Goal: Information Seeking & Learning: Find specific page/section

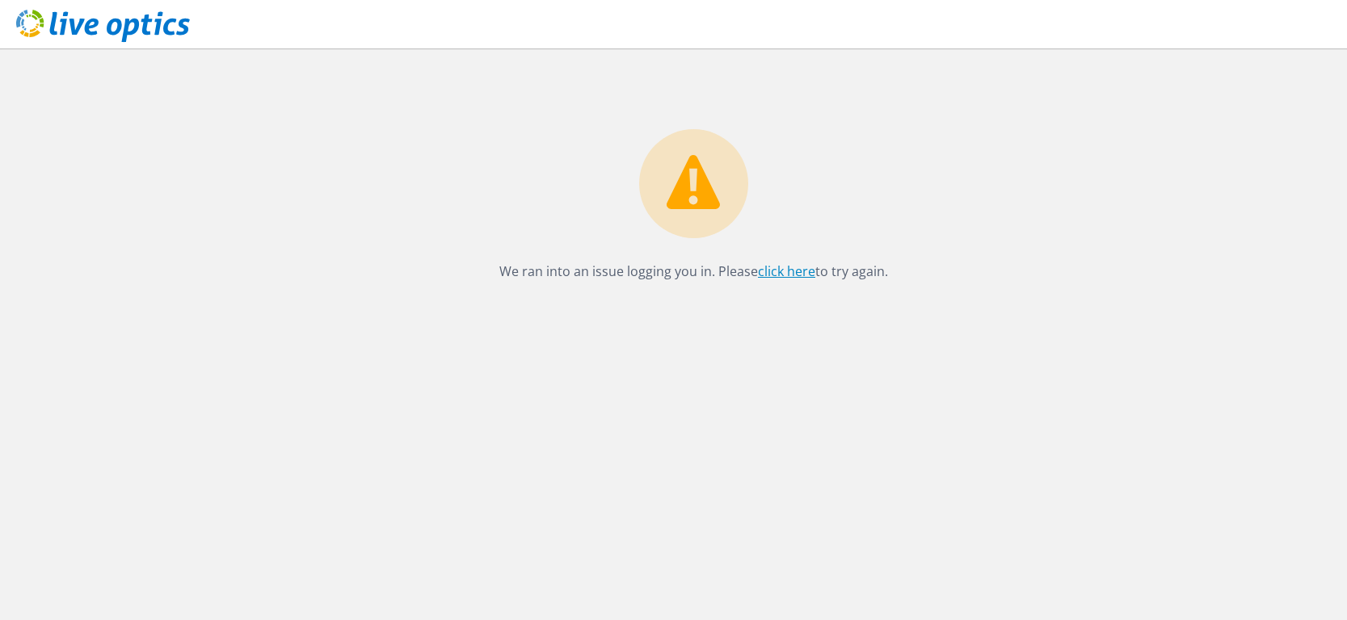
click at [786, 272] on link "click here" at bounding box center [786, 272] width 57 height 18
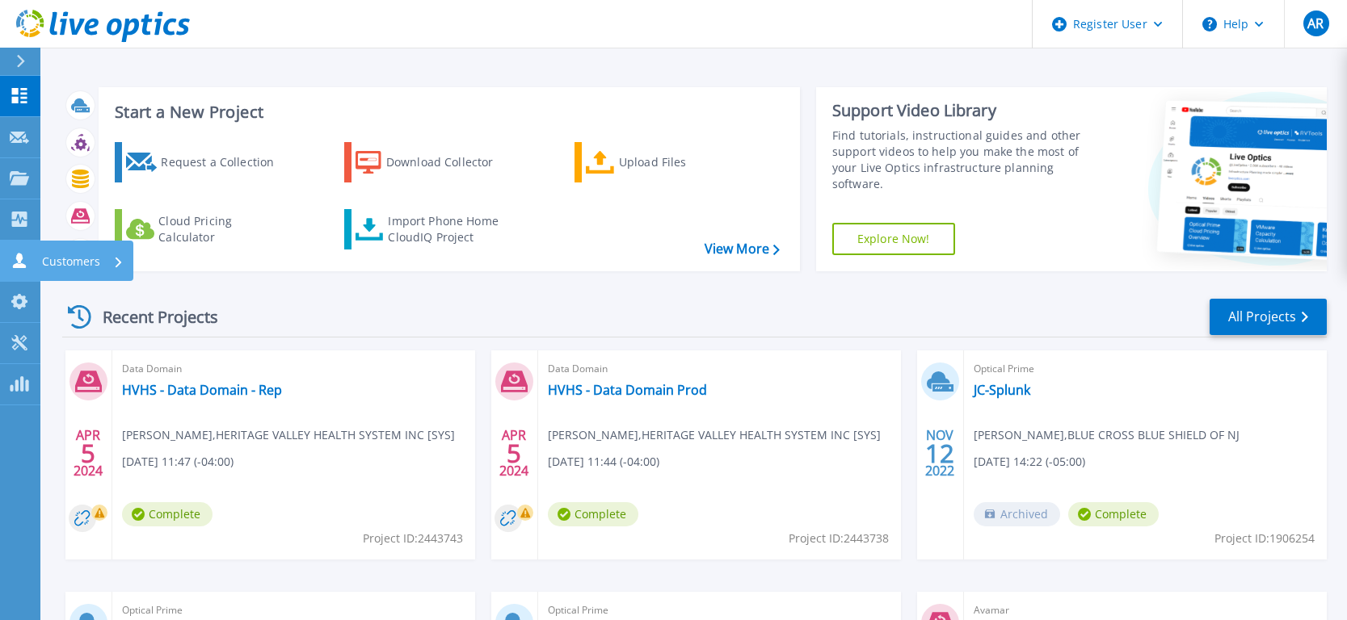
click at [18, 263] on icon at bounding box center [19, 260] width 19 height 15
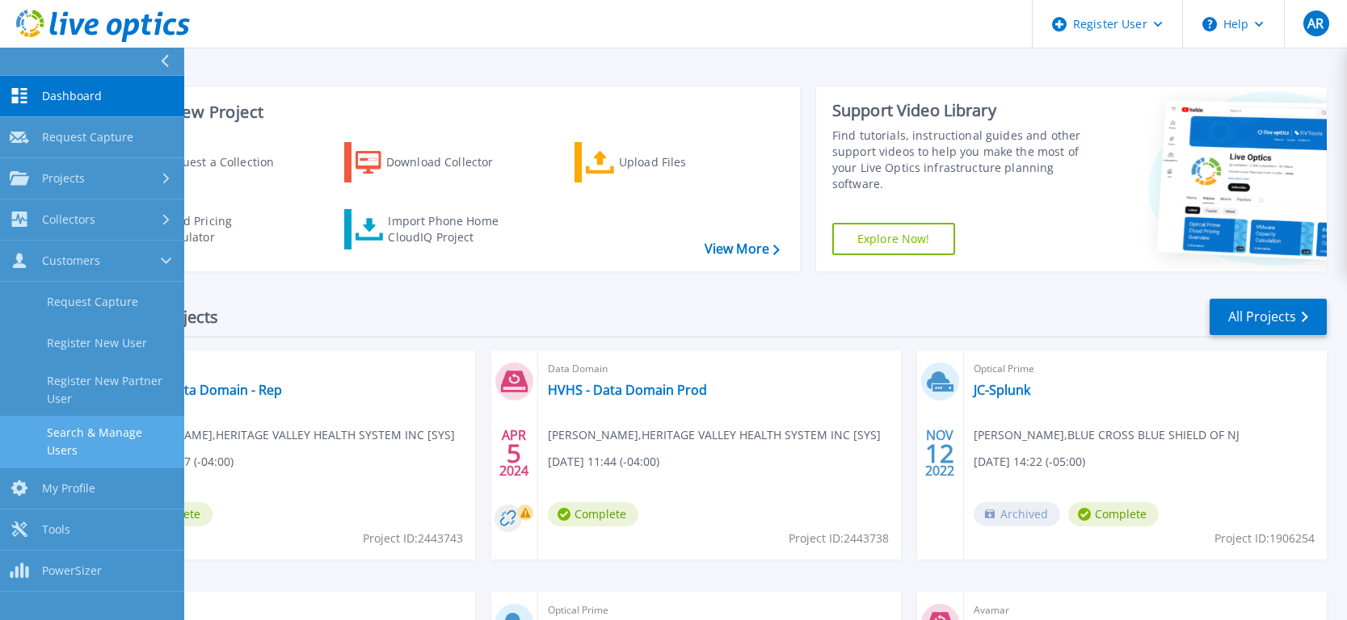
click at [79, 435] on link "Search & Manage Users" at bounding box center [92, 442] width 184 height 52
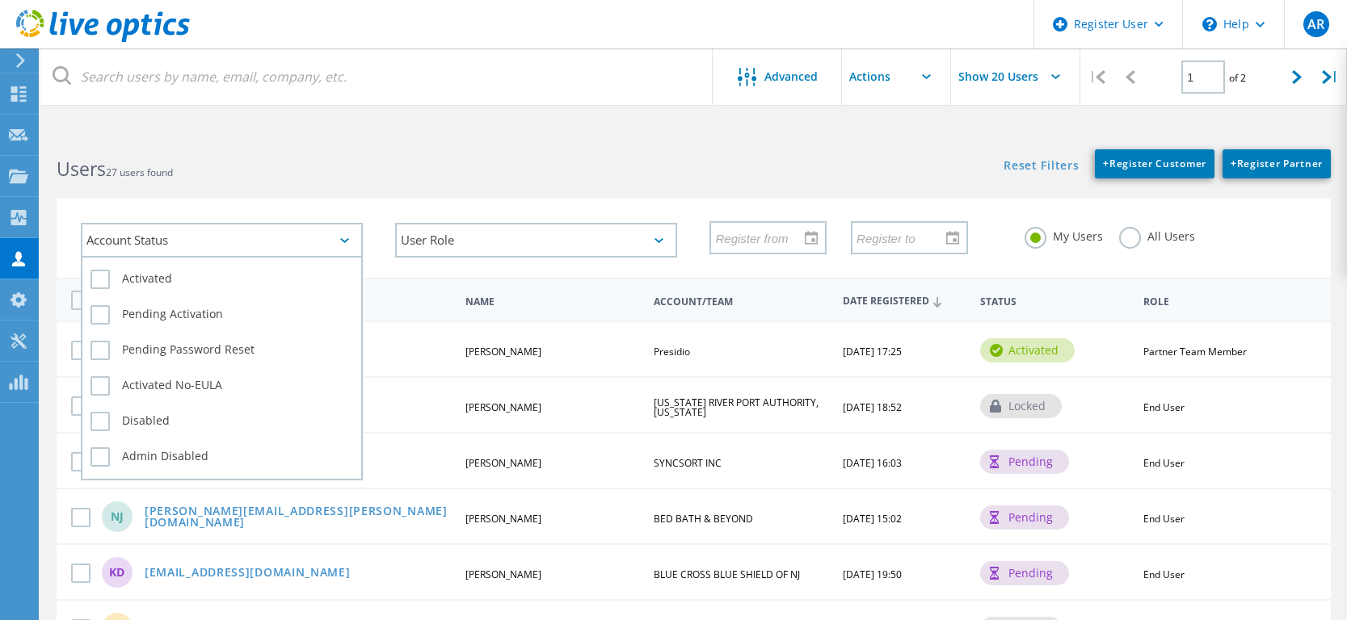
click at [346, 238] on icon at bounding box center [344, 240] width 9 height 5
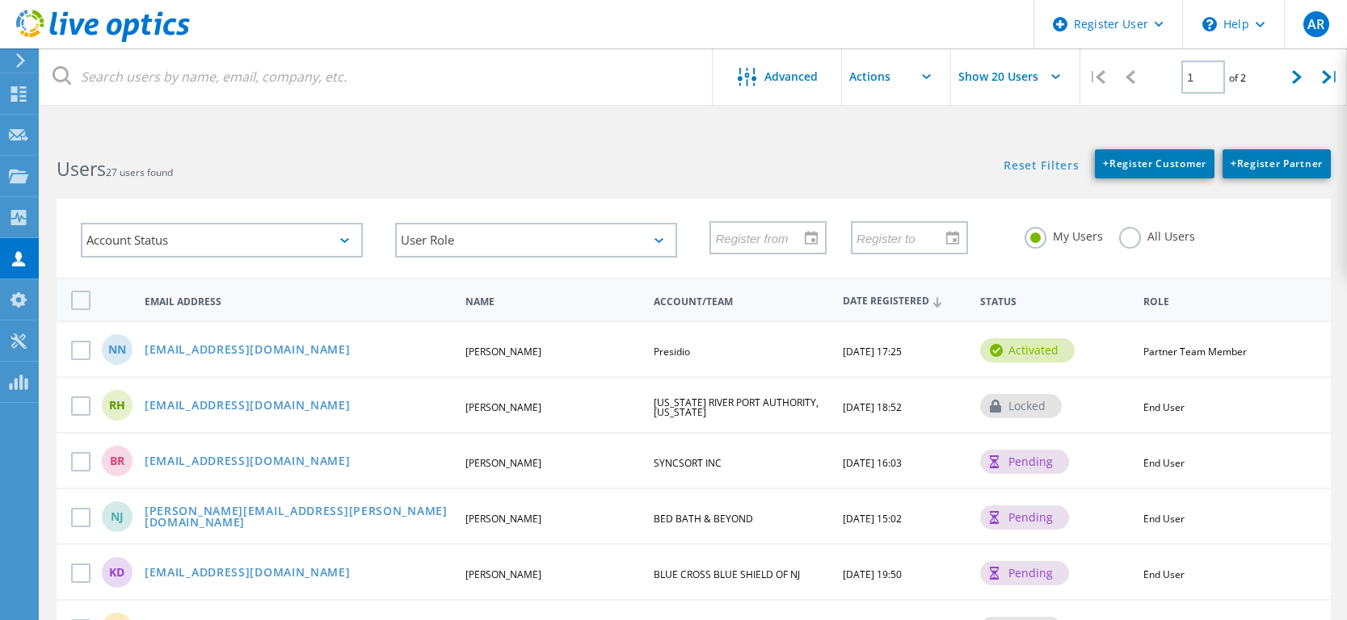
click at [343, 158] on h2 "Users 27 users found" at bounding box center [367, 169] width 620 height 27
click at [925, 78] on icon at bounding box center [926, 76] width 9 height 5
click at [884, 77] on input "text" at bounding box center [923, 76] width 162 height 57
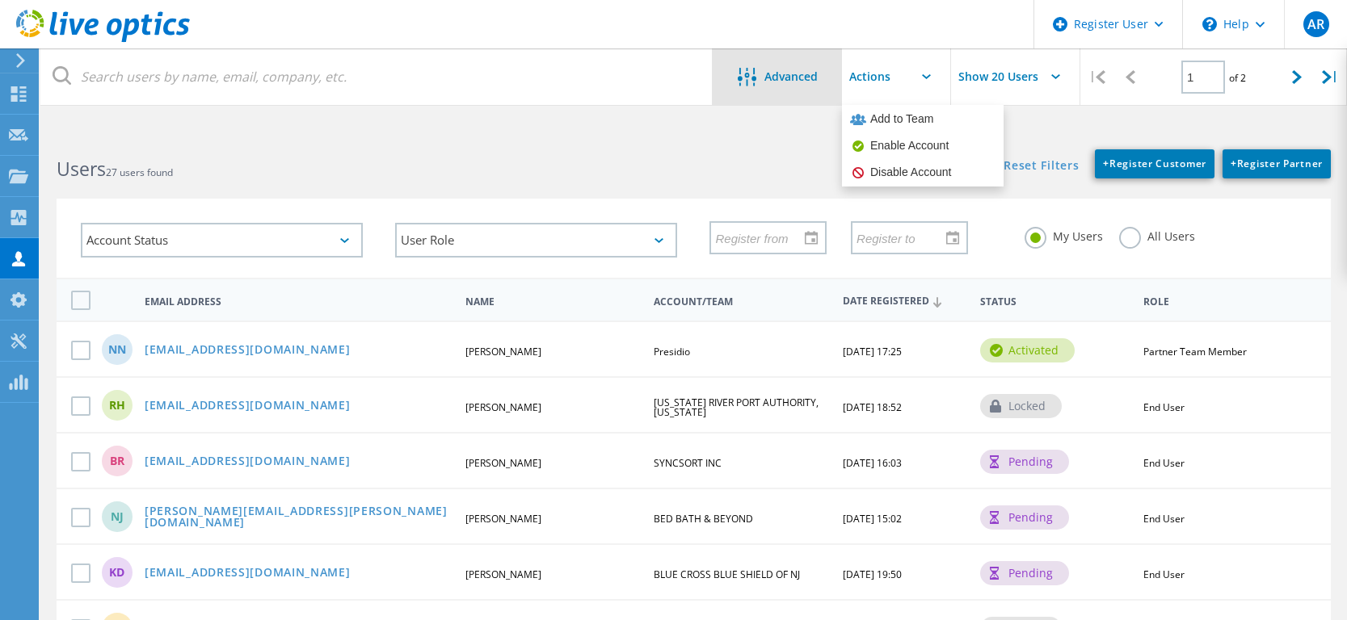
click at [781, 77] on span "Advanced" at bounding box center [790, 76] width 53 height 11
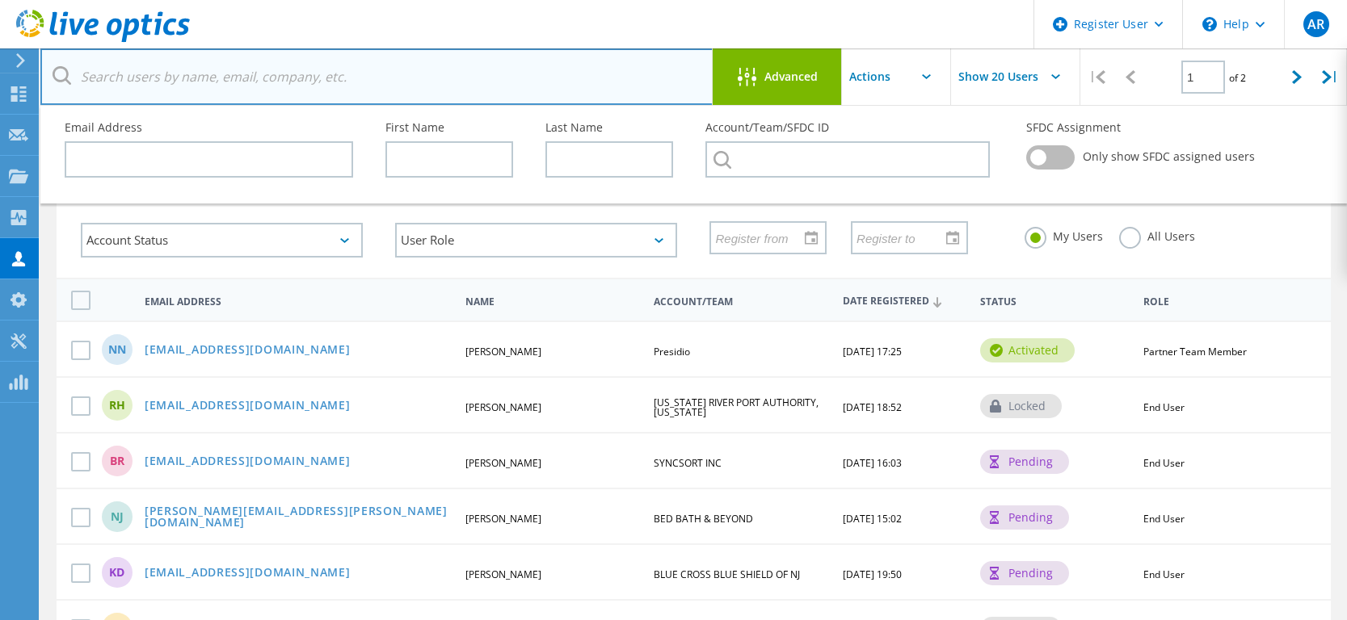
click at [582, 75] on input "text" at bounding box center [376, 76] width 673 height 57
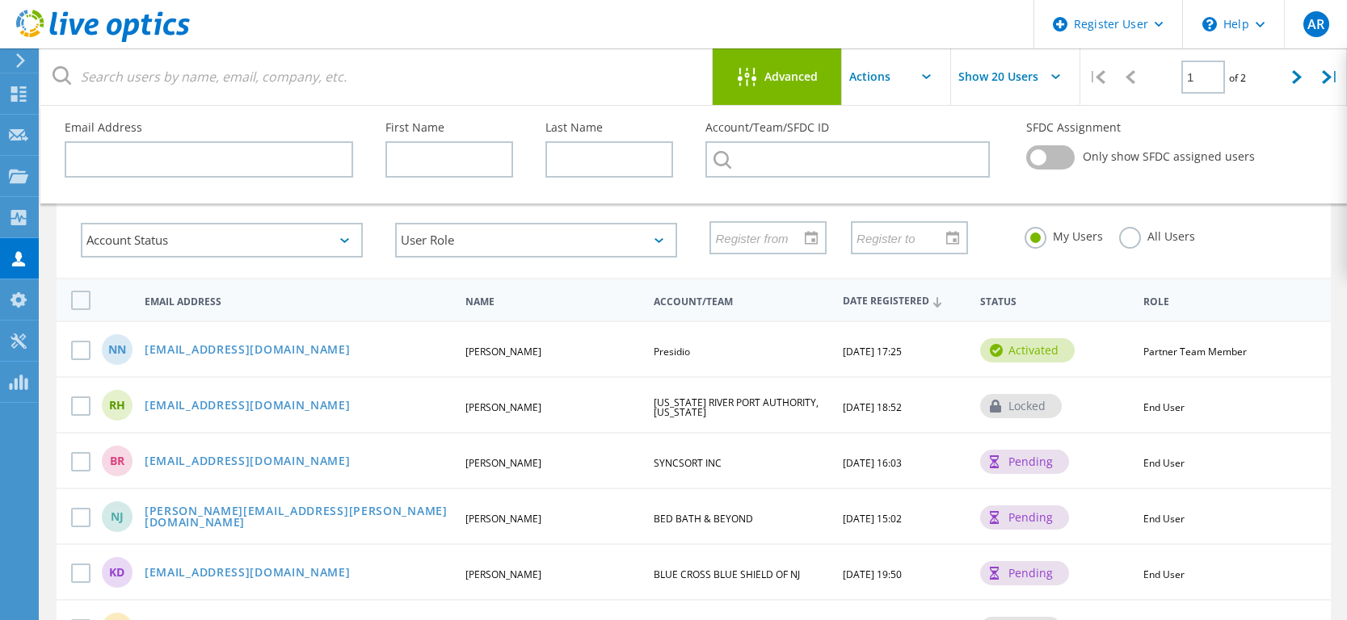
click at [449, 23] on header "Register User \n Help Explore Helpful Articles Contact Support AR Dell User [PE…" at bounding box center [673, 24] width 1347 height 48
click at [17, 58] on icon at bounding box center [21, 60] width 12 height 15
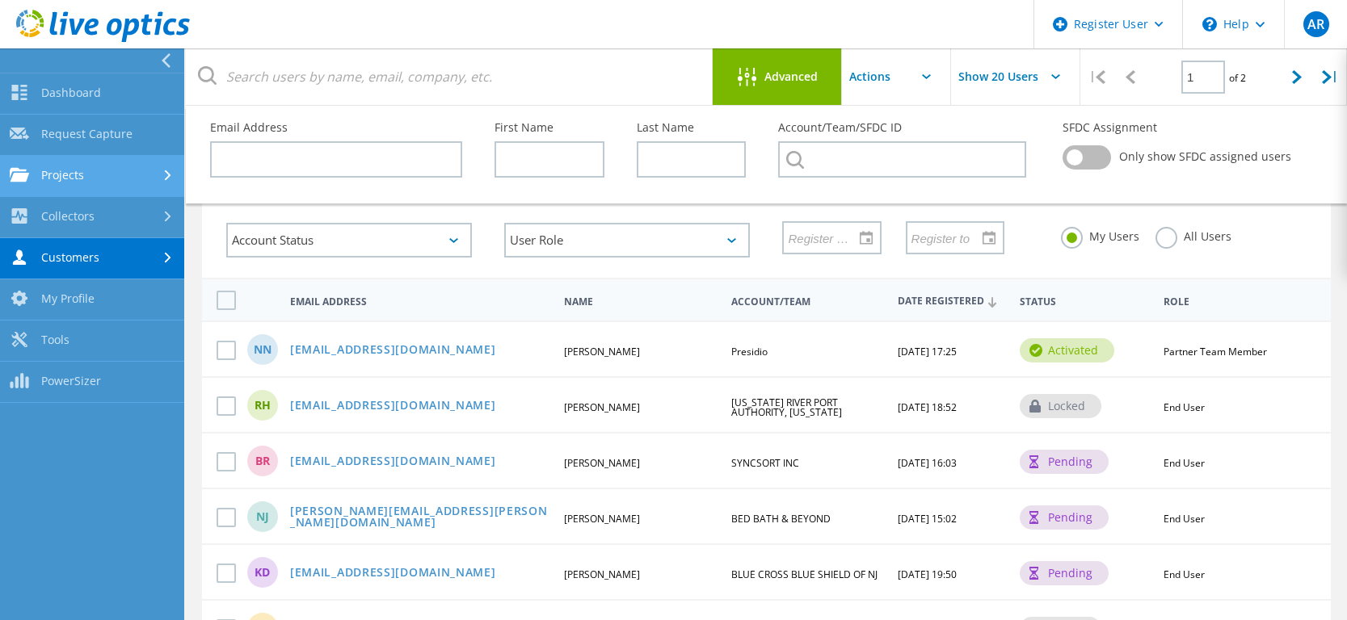
click at [84, 170] on link "Projects" at bounding box center [92, 176] width 184 height 41
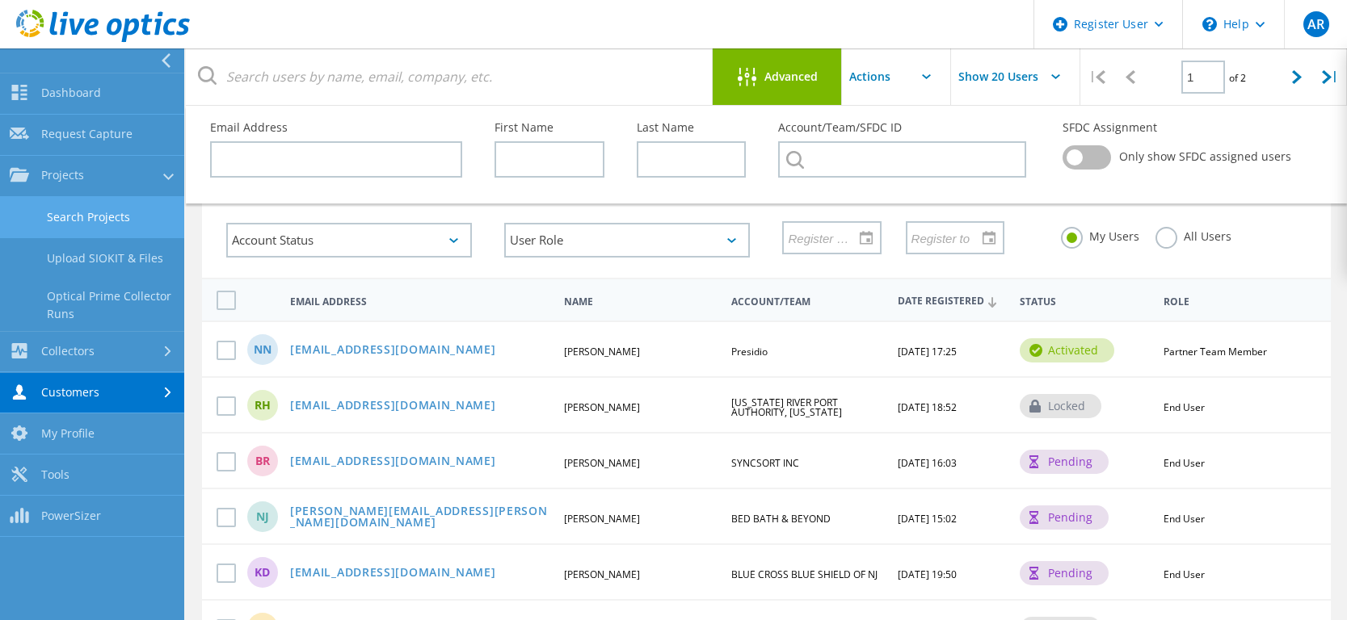
click at [82, 214] on link "Search Projects" at bounding box center [92, 217] width 184 height 41
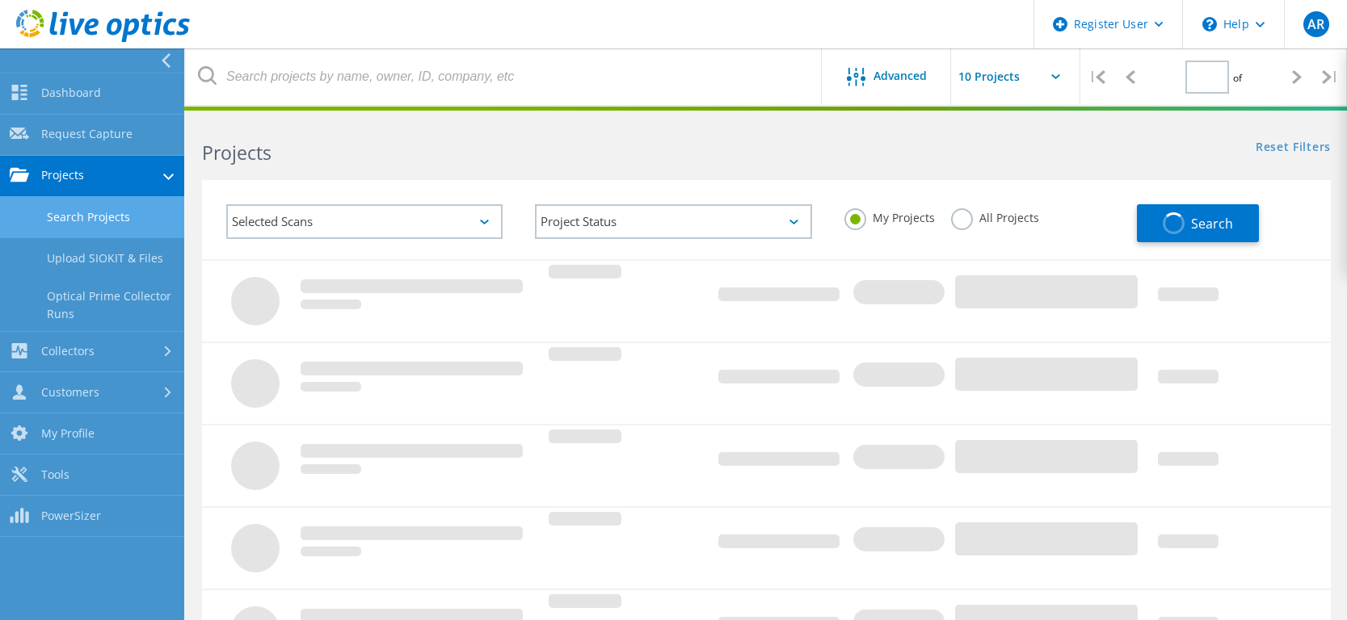
type input "1"
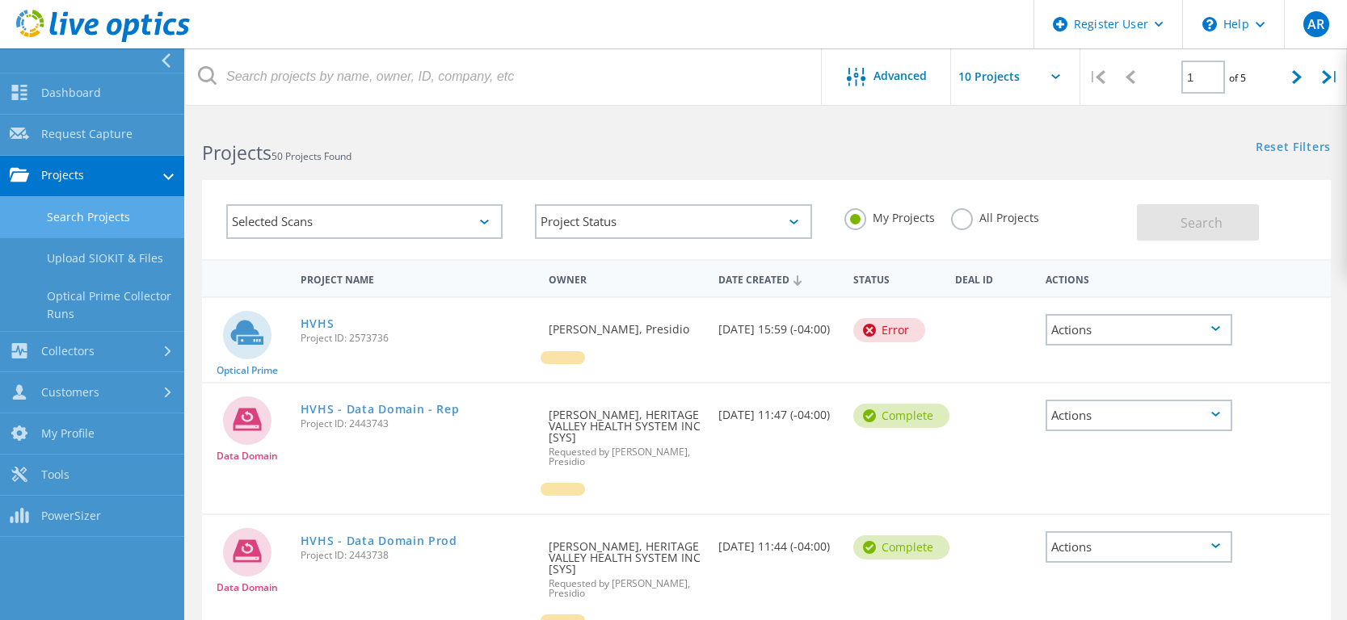
click at [486, 222] on icon at bounding box center [484, 222] width 9 height 5
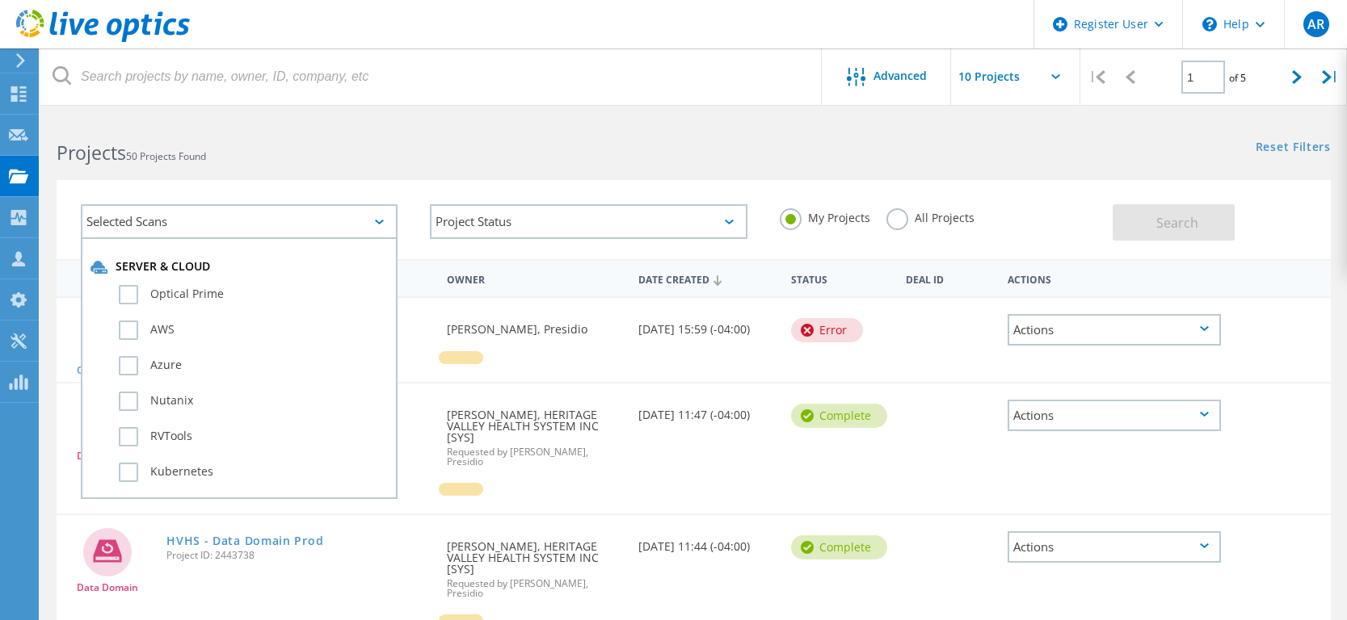
click at [376, 187] on div "Selected Scans Server & Cloud Optical Prime AWS Azure Nutanix RVTools Kubernete…" at bounding box center [694, 219] width 1274 height 79
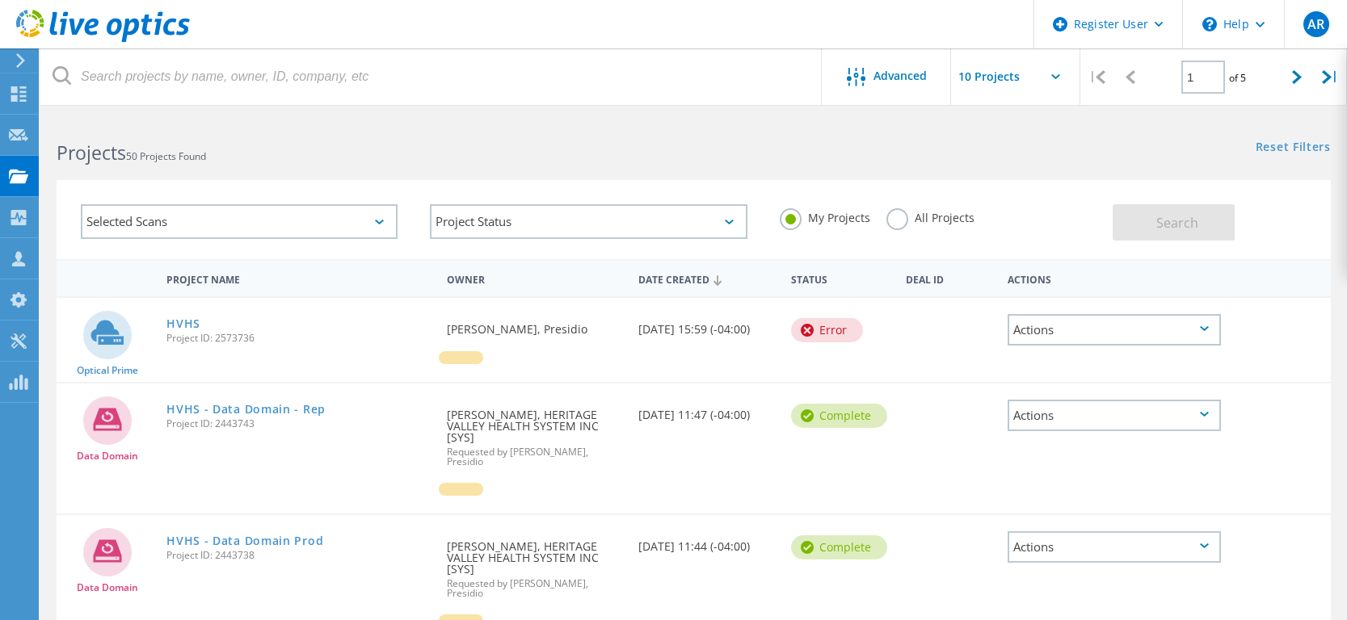
click at [382, 218] on div "Selected Scans" at bounding box center [239, 221] width 317 height 35
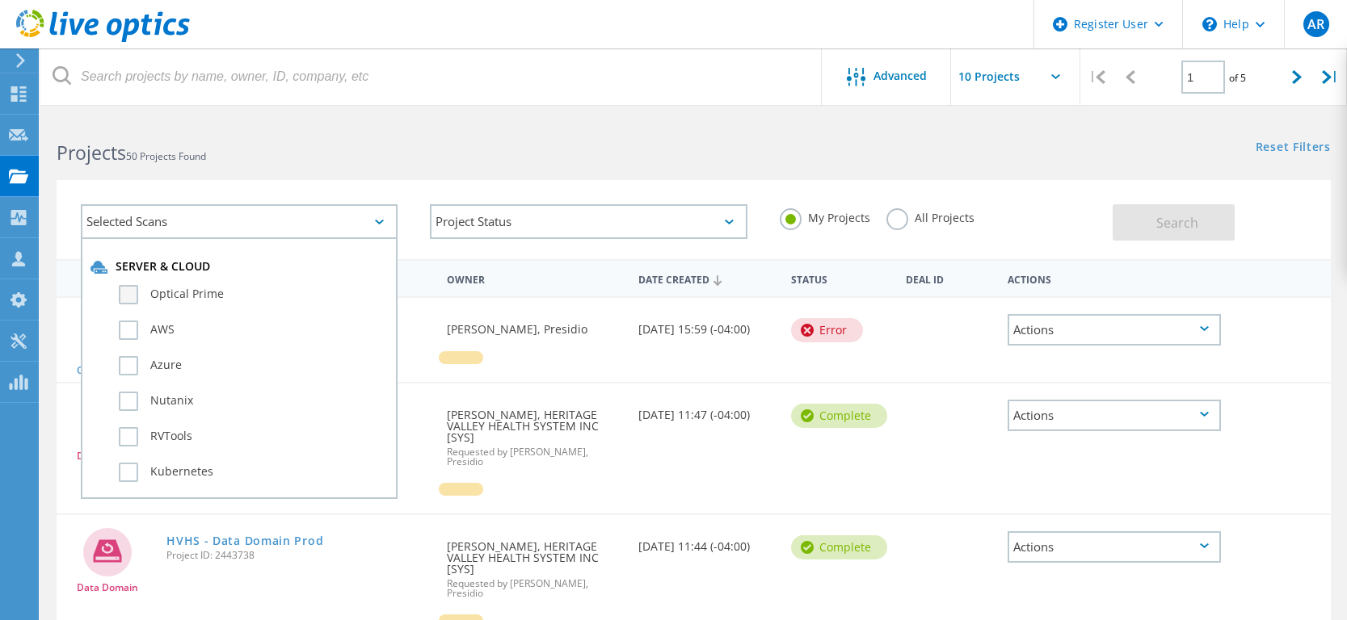
click at [126, 293] on label "Optical Prime" at bounding box center [253, 294] width 269 height 19
click at [0, 0] on input "Optical Prime" at bounding box center [0, 0] width 0 height 0
click at [421, 160] on h2 "Projects 50 Projects Found" at bounding box center [367, 153] width 620 height 27
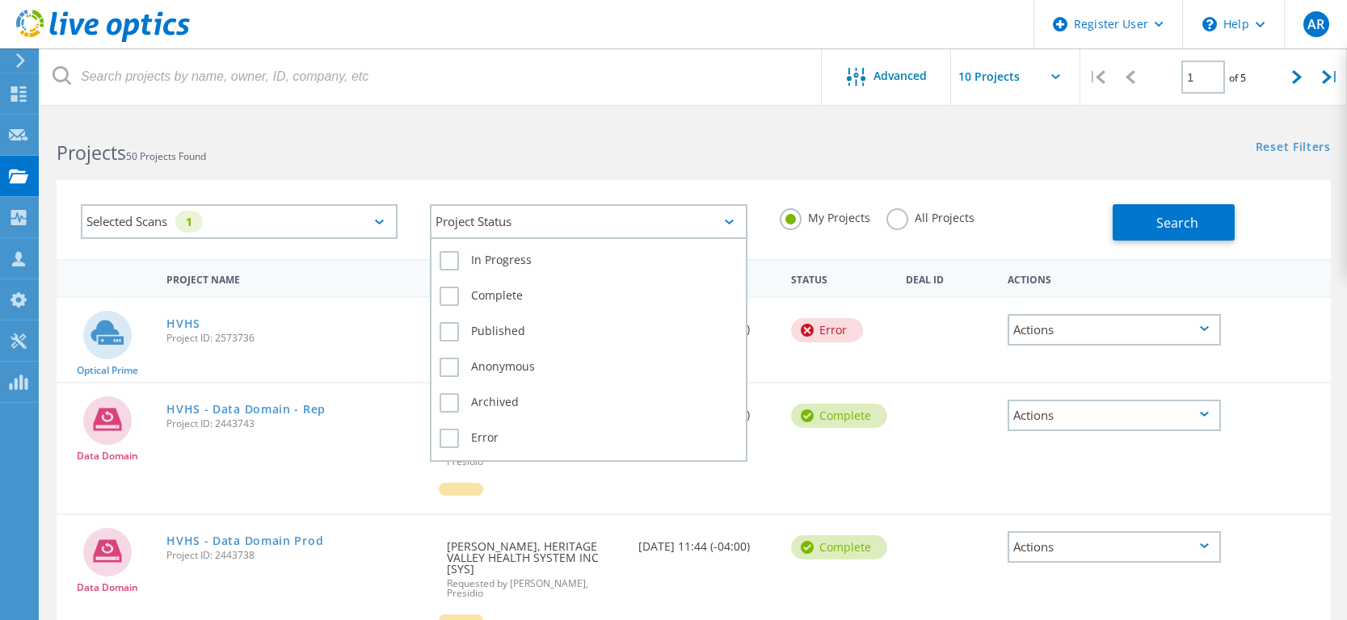
click at [729, 221] on icon at bounding box center [729, 222] width 9 height 5
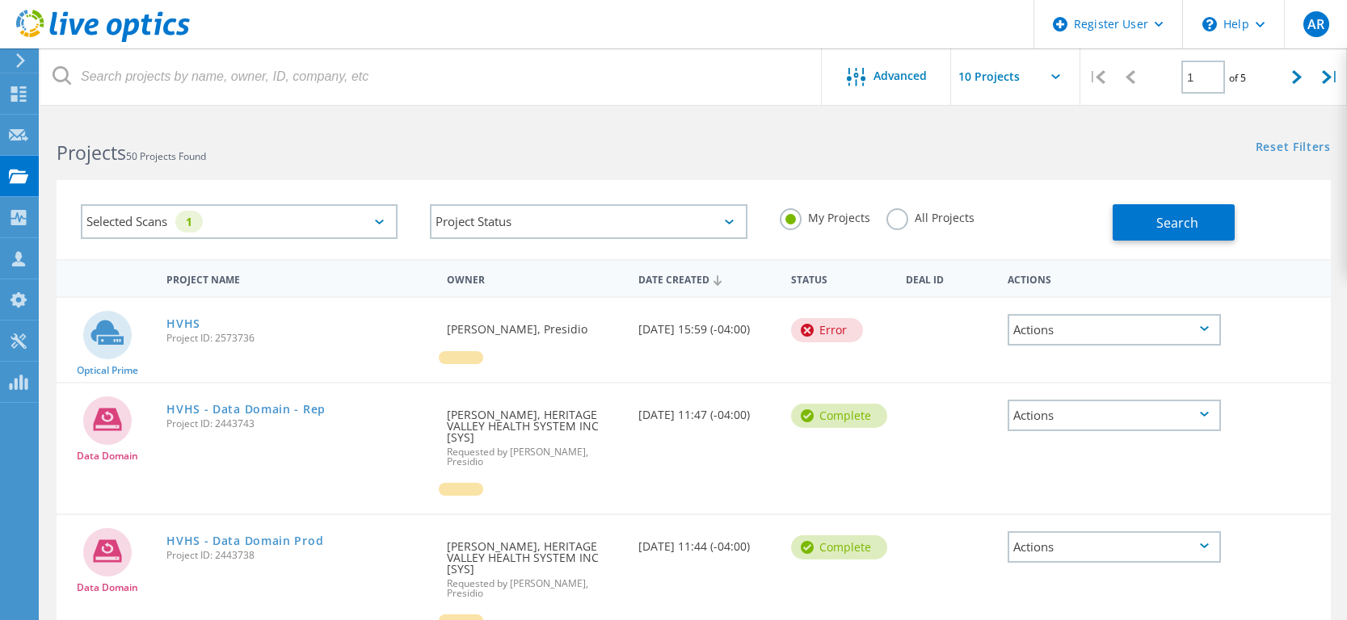
click at [607, 182] on div "Selected Scans 1 Project Status In Progress Complete Published Anonymous Archiv…" at bounding box center [694, 219] width 1274 height 79
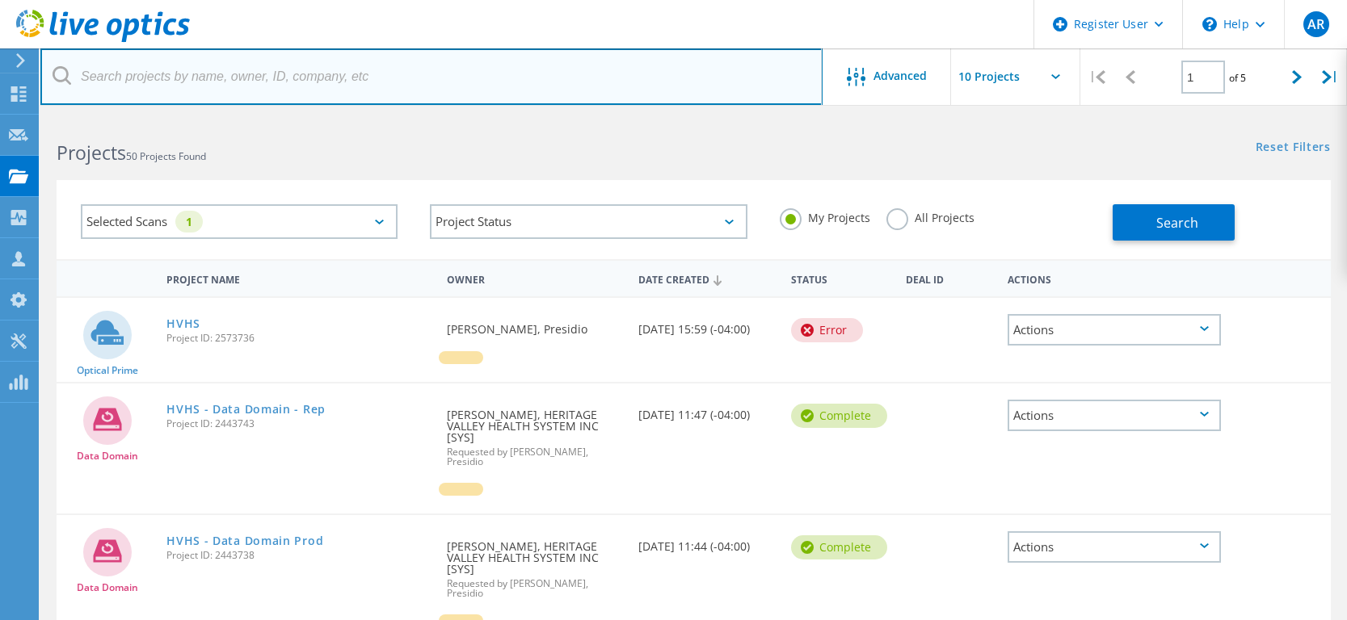
click at [137, 73] on input "text" at bounding box center [431, 76] width 782 height 57
paste input "Berkshire Health Systems Inc"
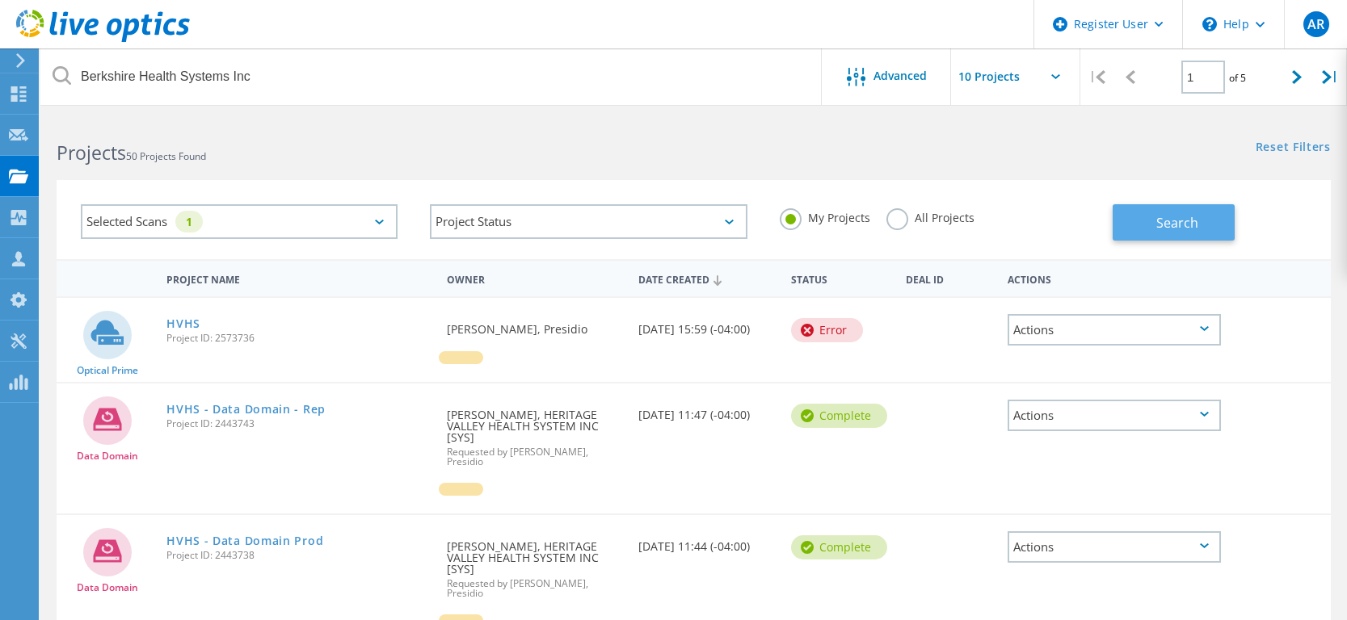
click at [1155, 225] on button "Search" at bounding box center [1173, 222] width 122 height 36
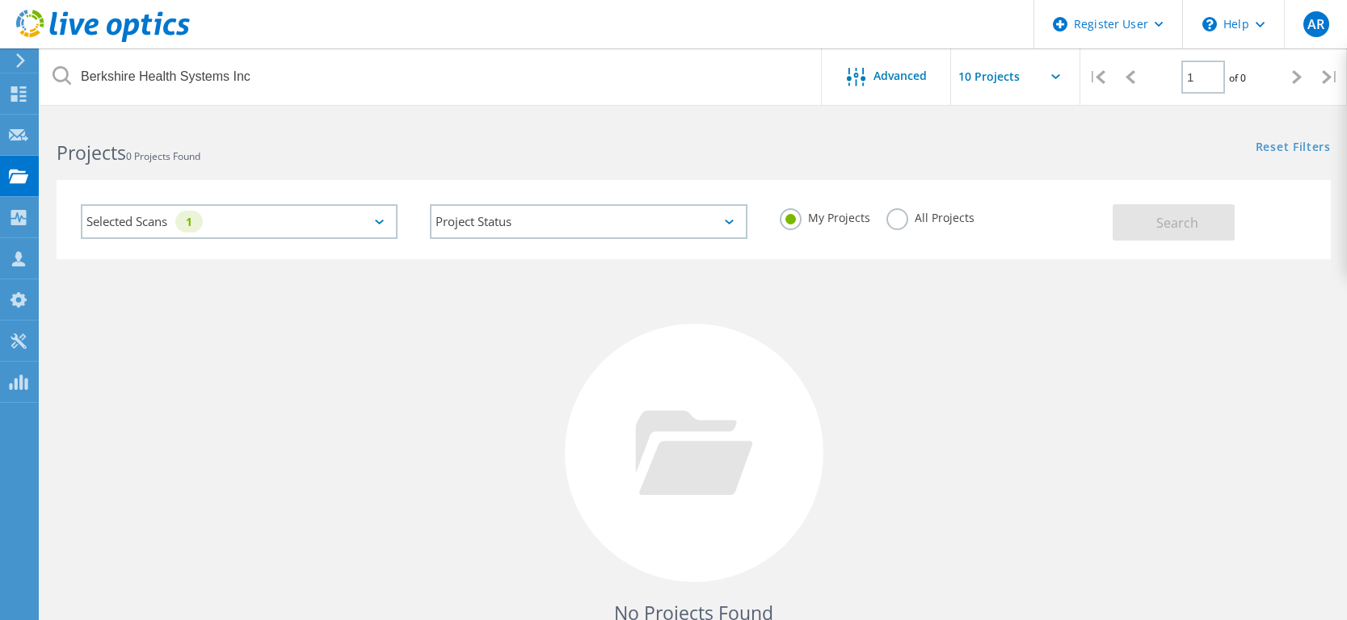
click at [375, 220] on icon at bounding box center [379, 222] width 9 height 5
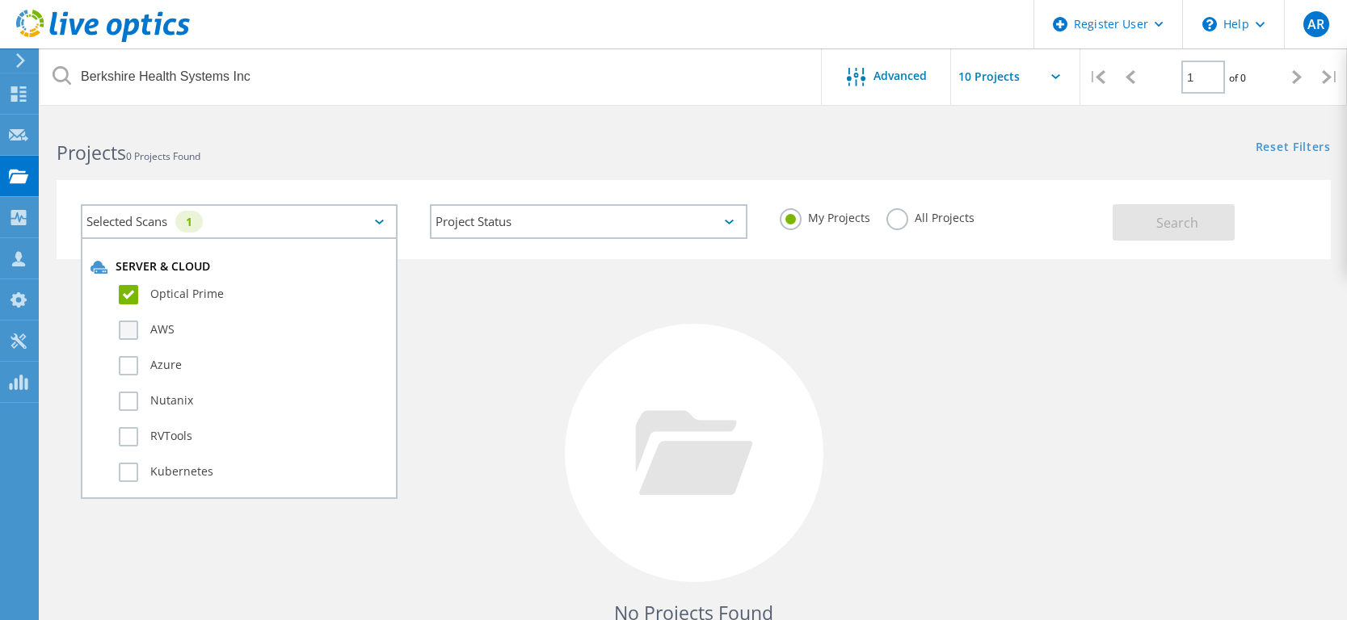
click at [126, 329] on label "AWS" at bounding box center [253, 330] width 269 height 19
click at [0, 0] on input "AWS" at bounding box center [0, 0] width 0 height 0
click at [128, 363] on label "Azure" at bounding box center [253, 365] width 269 height 19
click at [0, 0] on input "Azure" at bounding box center [0, 0] width 0 height 0
click at [128, 402] on label "Nutanix" at bounding box center [253, 401] width 269 height 19
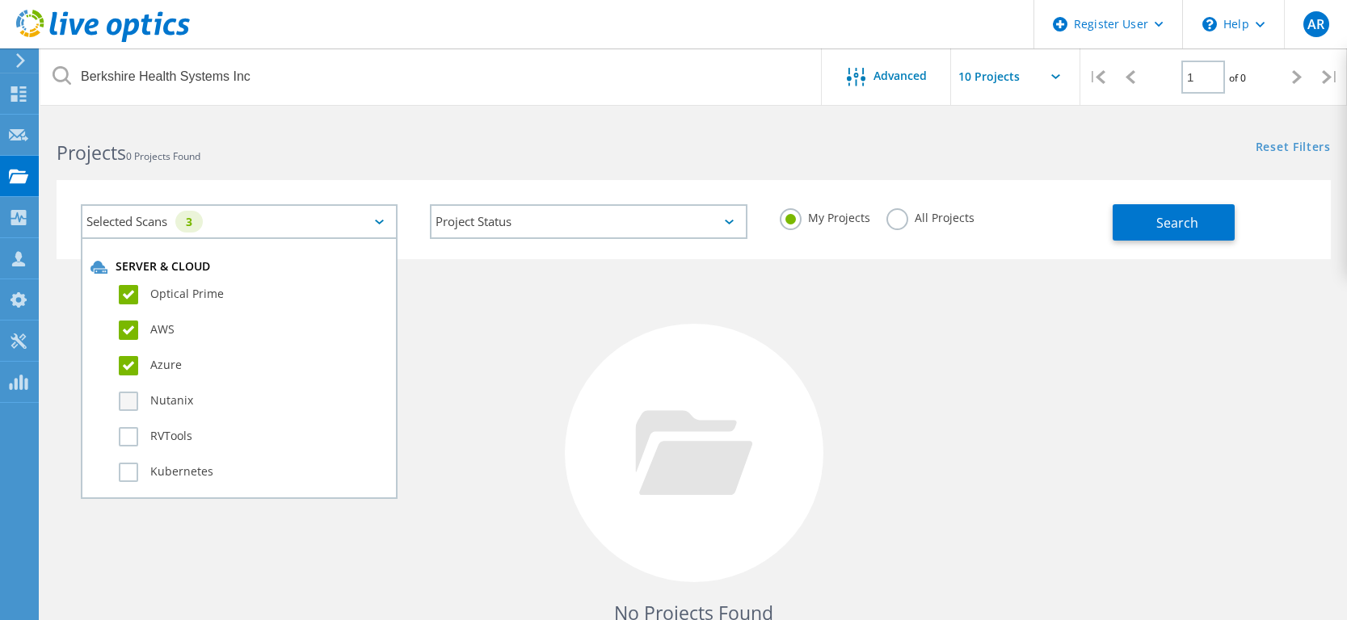
click at [0, 0] on input "Nutanix" at bounding box center [0, 0] width 0 height 0
click at [132, 435] on label "RVTools" at bounding box center [253, 436] width 269 height 19
click at [0, 0] on input "RVTools" at bounding box center [0, 0] width 0 height 0
click at [128, 469] on label "Kubernetes" at bounding box center [253, 472] width 269 height 19
click at [0, 0] on input "Kubernetes" at bounding box center [0, 0] width 0 height 0
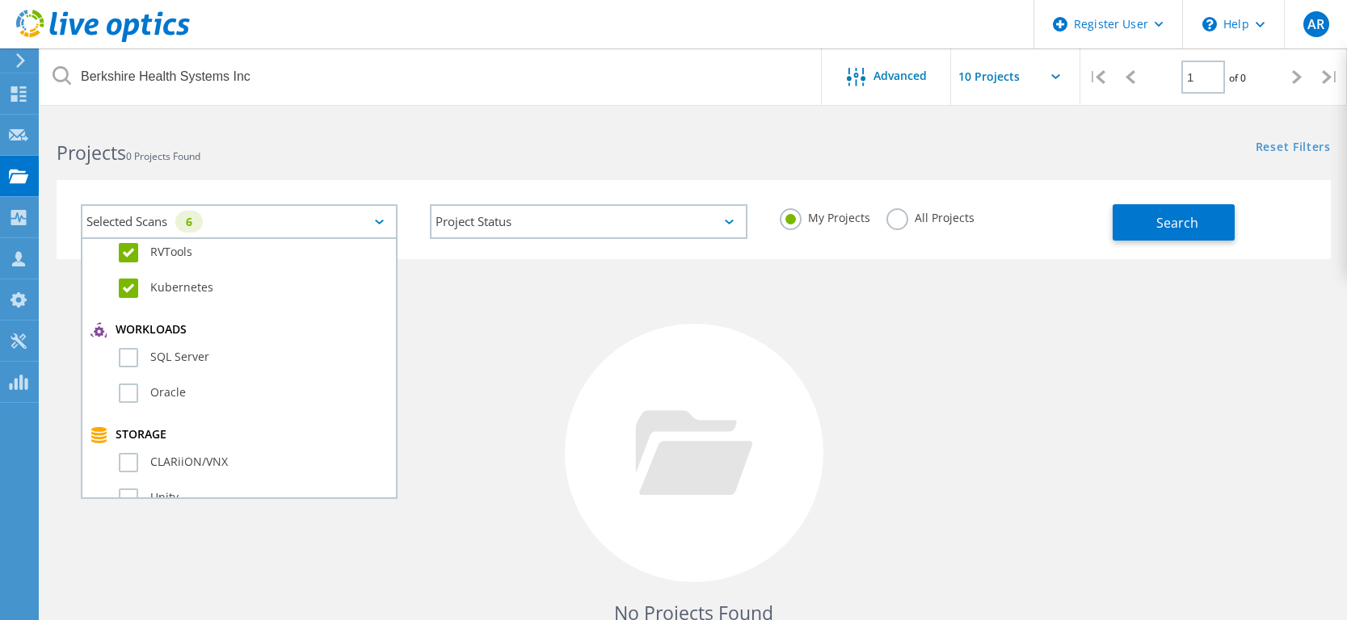
scroll to position [242, 0]
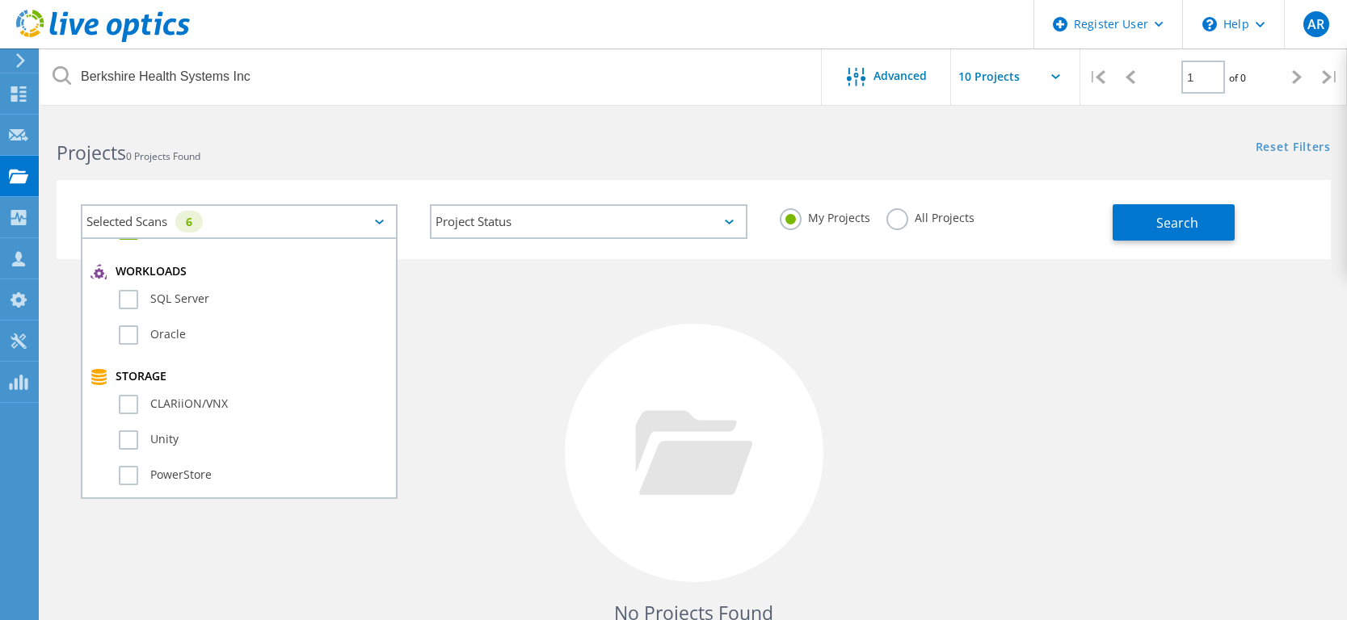
drag, startPoint x: 129, startPoint y: 300, endPoint x: 128, endPoint y: 324, distance: 24.3
click at [129, 304] on label "SQL Server" at bounding box center [253, 299] width 269 height 19
click at [0, 0] on input "SQL Server" at bounding box center [0, 0] width 0 height 0
click at [128, 330] on label "Oracle" at bounding box center [253, 335] width 269 height 19
click at [0, 0] on input "Oracle" at bounding box center [0, 0] width 0 height 0
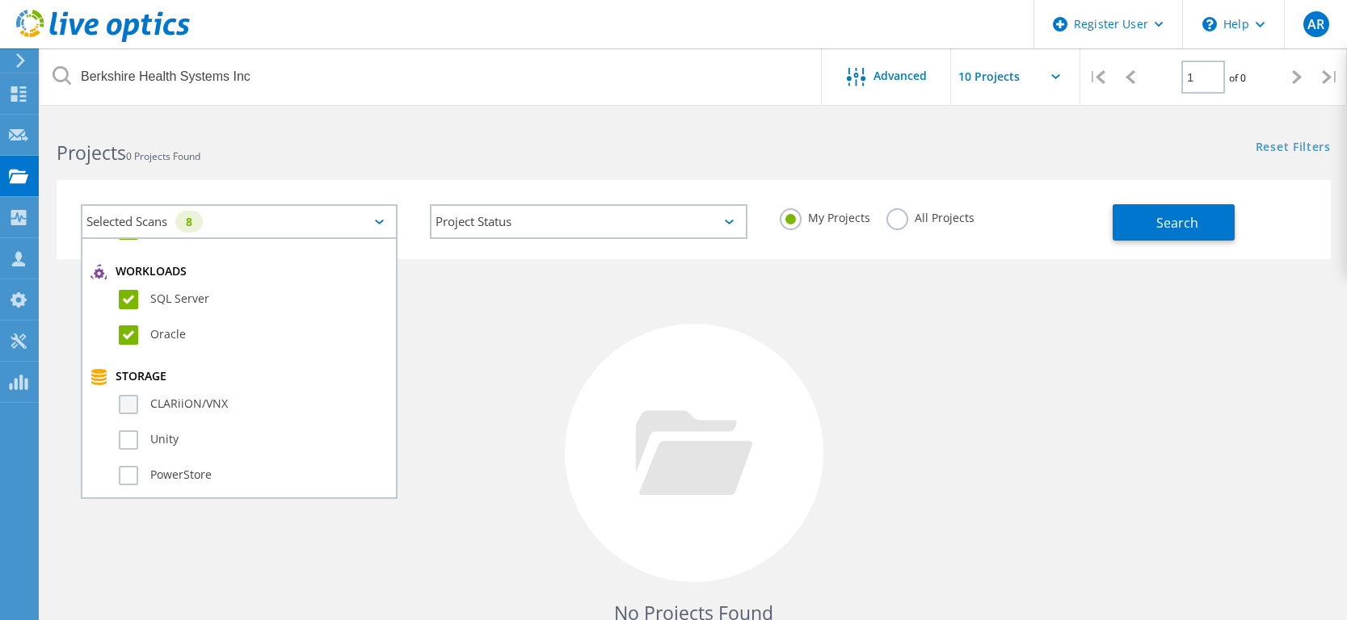
click at [128, 410] on label "CLARiiON/VNX" at bounding box center [253, 404] width 269 height 19
click at [0, 0] on input "CLARiiON/VNX" at bounding box center [0, 0] width 0 height 0
click at [129, 441] on label "Unity" at bounding box center [253, 440] width 269 height 19
click at [0, 0] on input "Unity" at bounding box center [0, 0] width 0 height 0
drag, startPoint x: 129, startPoint y: 481, endPoint x: 189, endPoint y: 450, distance: 67.2
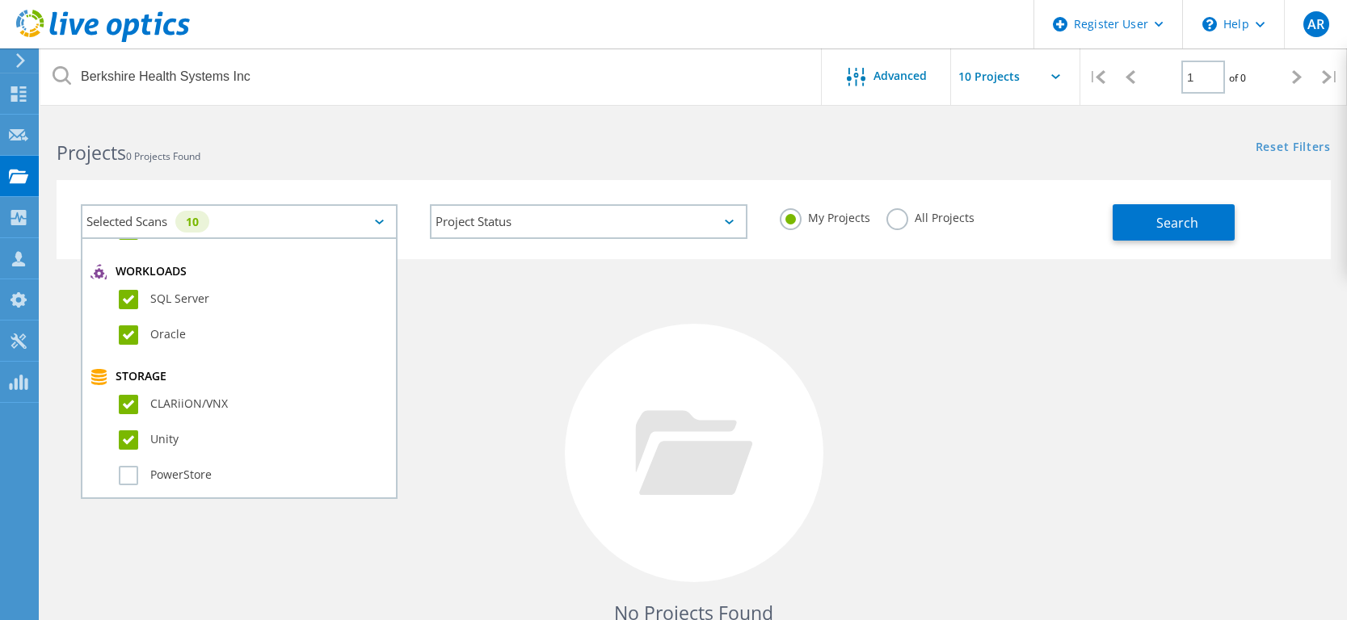
click at [130, 480] on label "PowerStore" at bounding box center [253, 475] width 269 height 19
click at [0, 0] on input "PowerStore" at bounding box center [0, 0] width 0 height 0
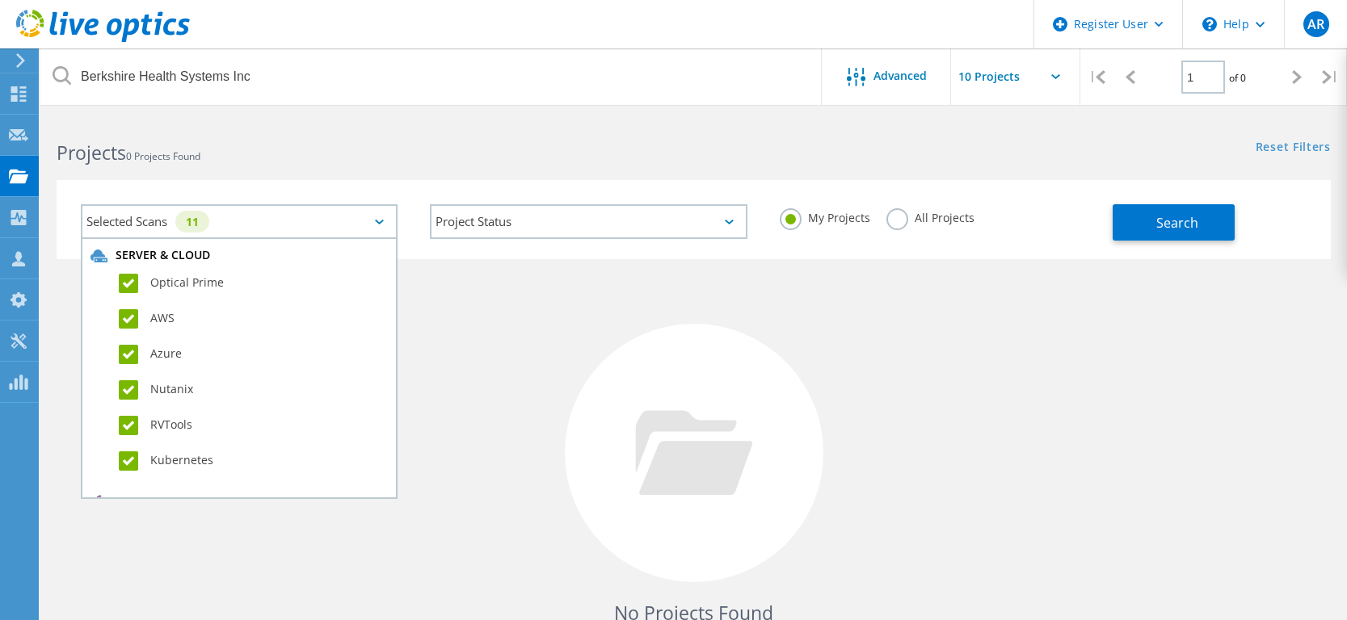
scroll to position [0, 0]
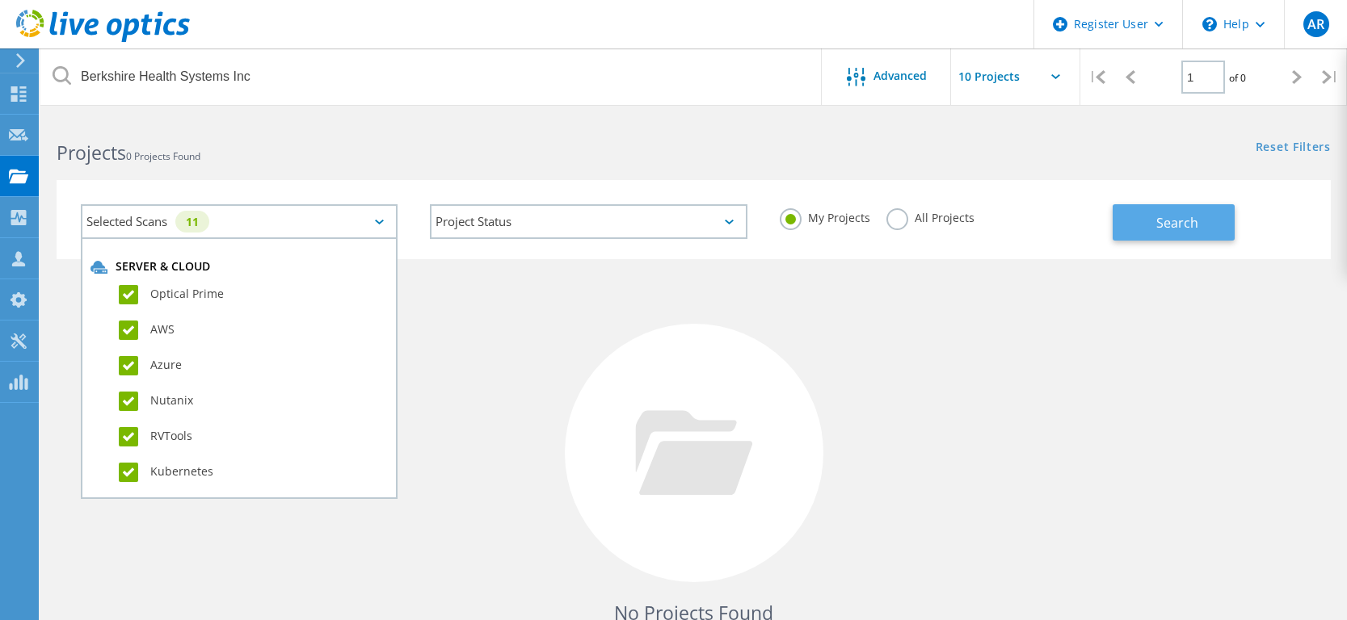
click at [1179, 214] on span "Search" at bounding box center [1177, 223] width 42 height 18
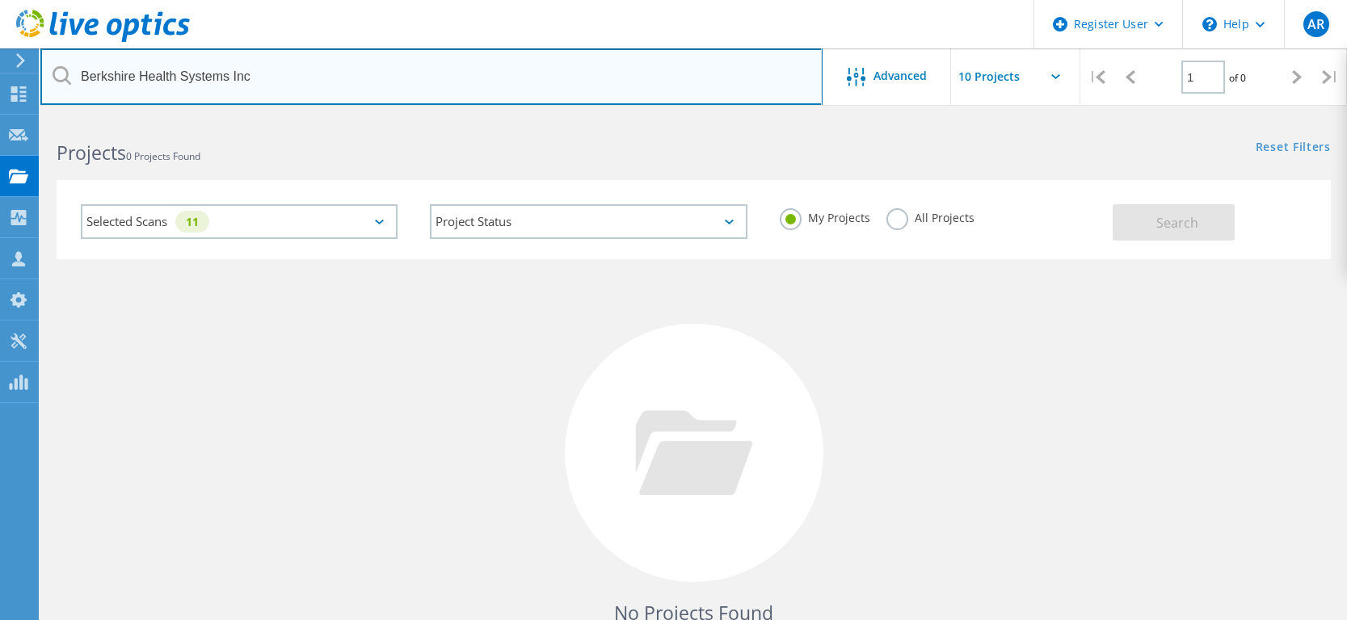
click at [254, 73] on input "Berkshire Health Systems Inc" at bounding box center [431, 76] width 782 height 57
drag, startPoint x: 254, startPoint y: 75, endPoint x: 136, endPoint y: 76, distance: 118.0
click at [136, 76] on input "Berkshire Health Systems Inc" at bounding box center [431, 76] width 782 height 57
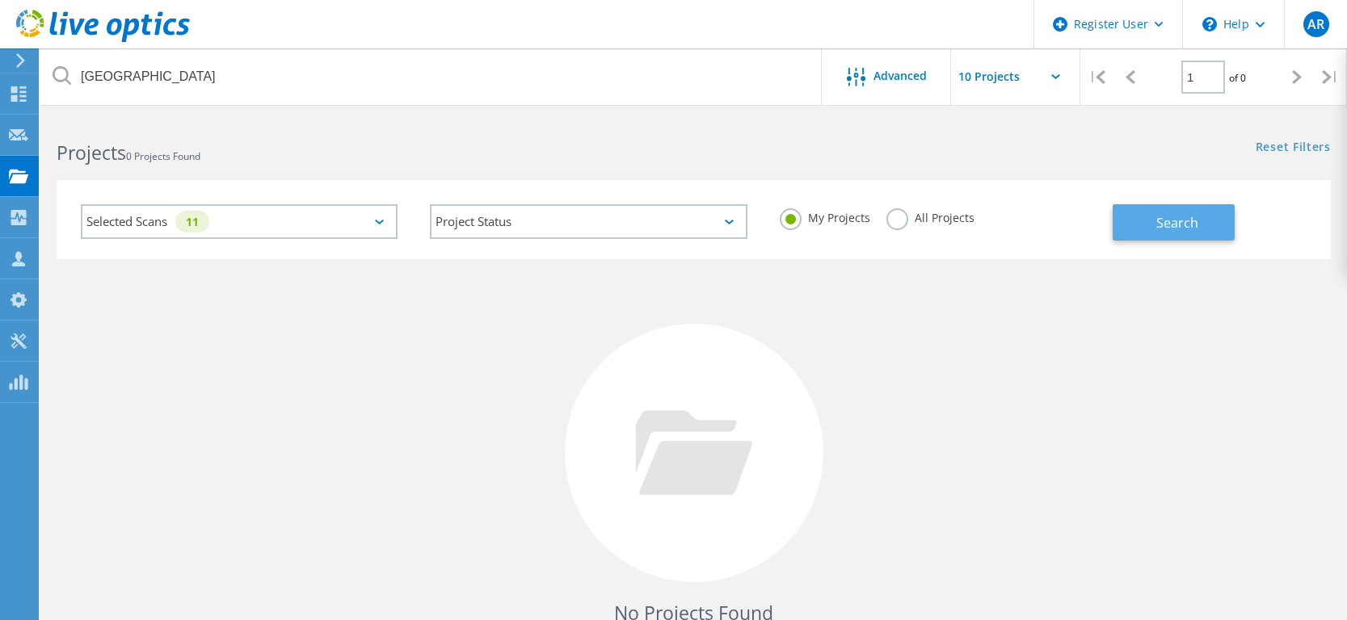
click at [1175, 221] on span "Search" at bounding box center [1177, 223] width 42 height 18
click at [898, 218] on label "All Projects" at bounding box center [930, 215] width 88 height 15
click at [0, 0] on input "All Projects" at bounding box center [0, 0] width 0 height 0
click at [1150, 214] on button "Search" at bounding box center [1173, 222] width 122 height 36
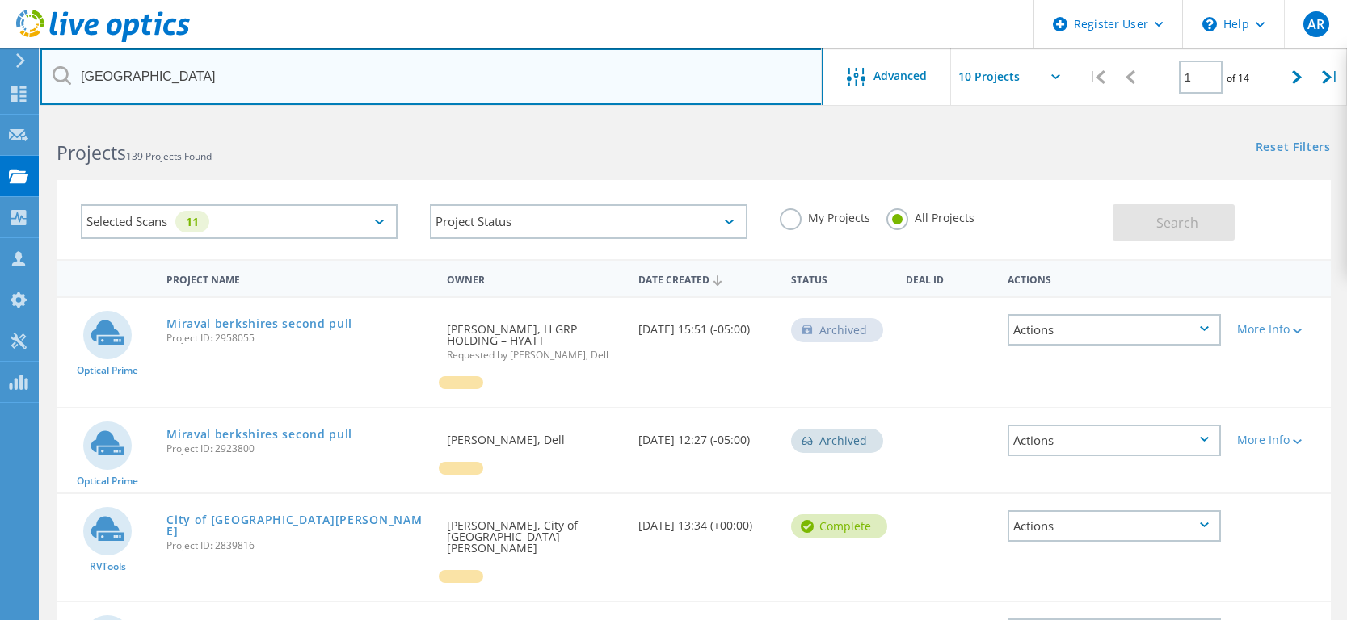
click at [141, 74] on input "[GEOGRAPHIC_DATA]" at bounding box center [431, 76] width 782 height 57
drag, startPoint x: 141, startPoint y: 74, endPoint x: 62, endPoint y: 74, distance: 78.4
click at [62, 74] on div "[GEOGRAPHIC_DATA]" at bounding box center [430, 76] width 781 height 57
paste input "Health Systems Inc"
type input "Berkshire Health Systems Inc"
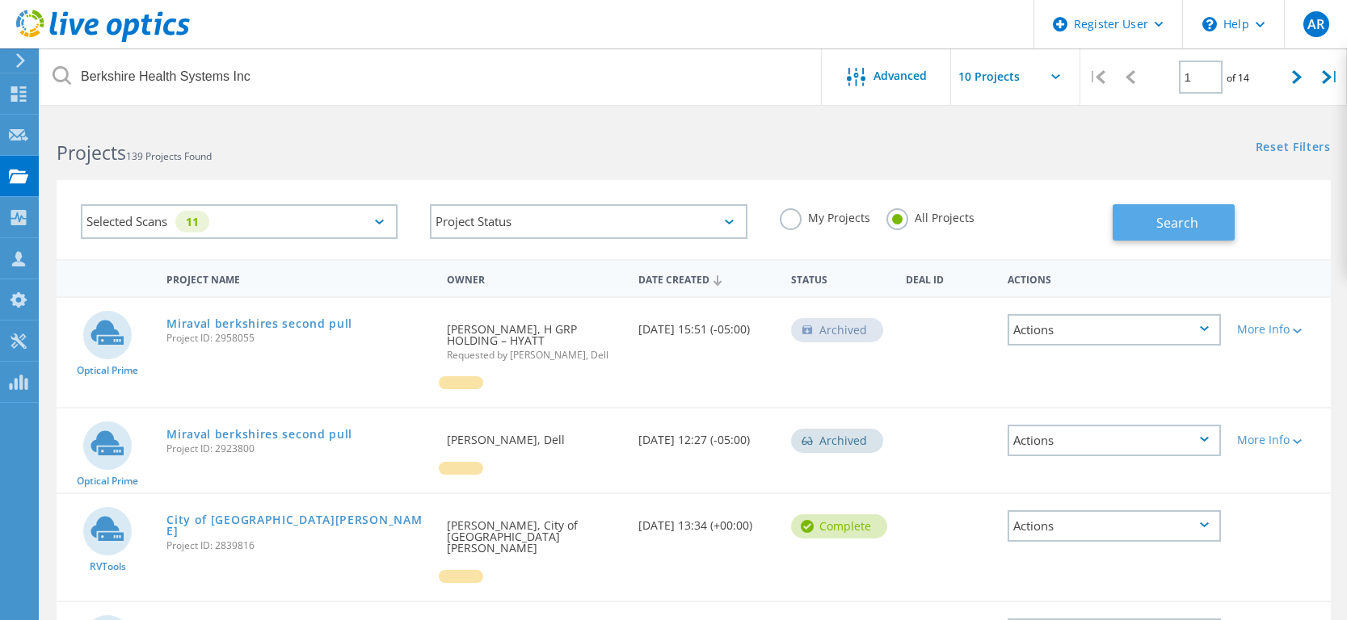
click at [1181, 215] on span "Search" at bounding box center [1177, 223] width 42 height 18
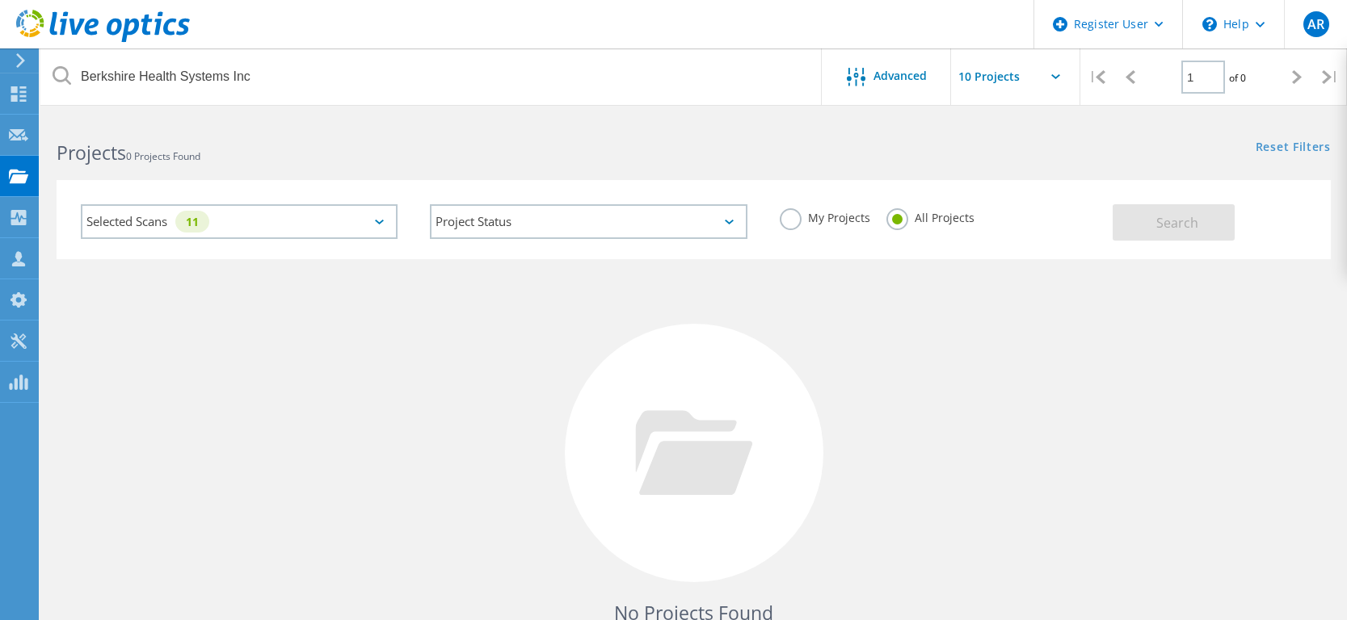
click at [376, 221] on icon at bounding box center [379, 222] width 9 height 5
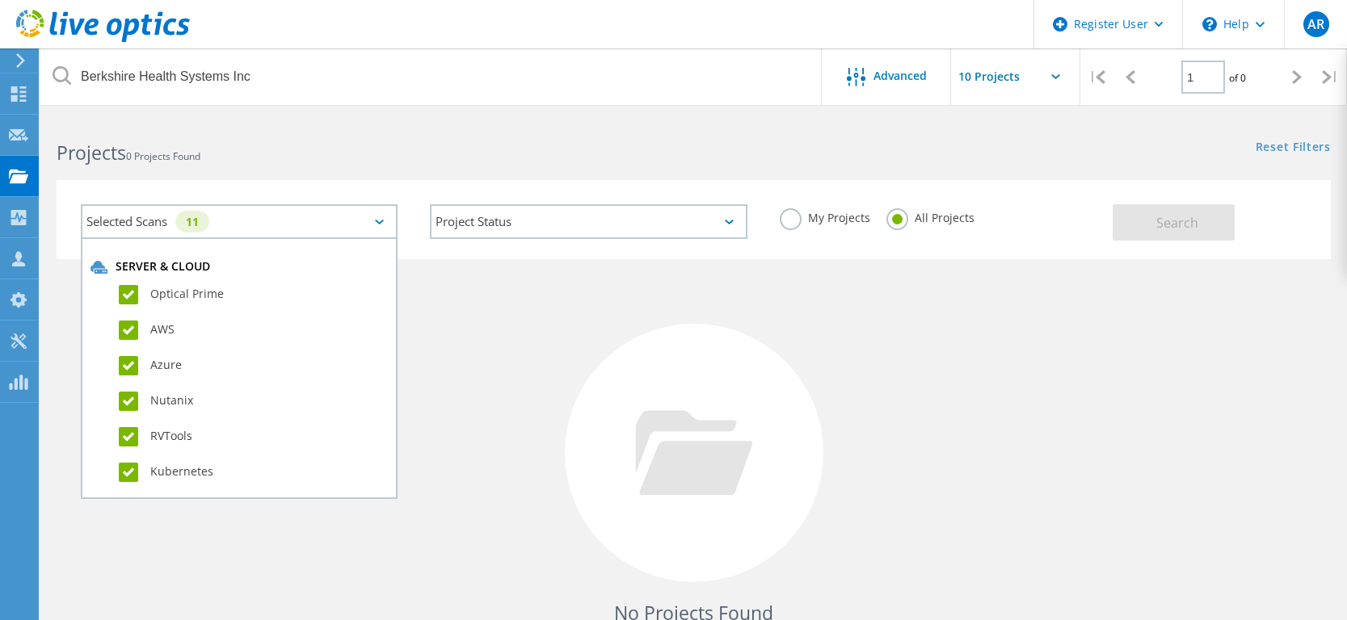
click at [98, 267] on use at bounding box center [98, 267] width 17 height 13
click at [209, 221] on div "11" at bounding box center [192, 222] width 34 height 22
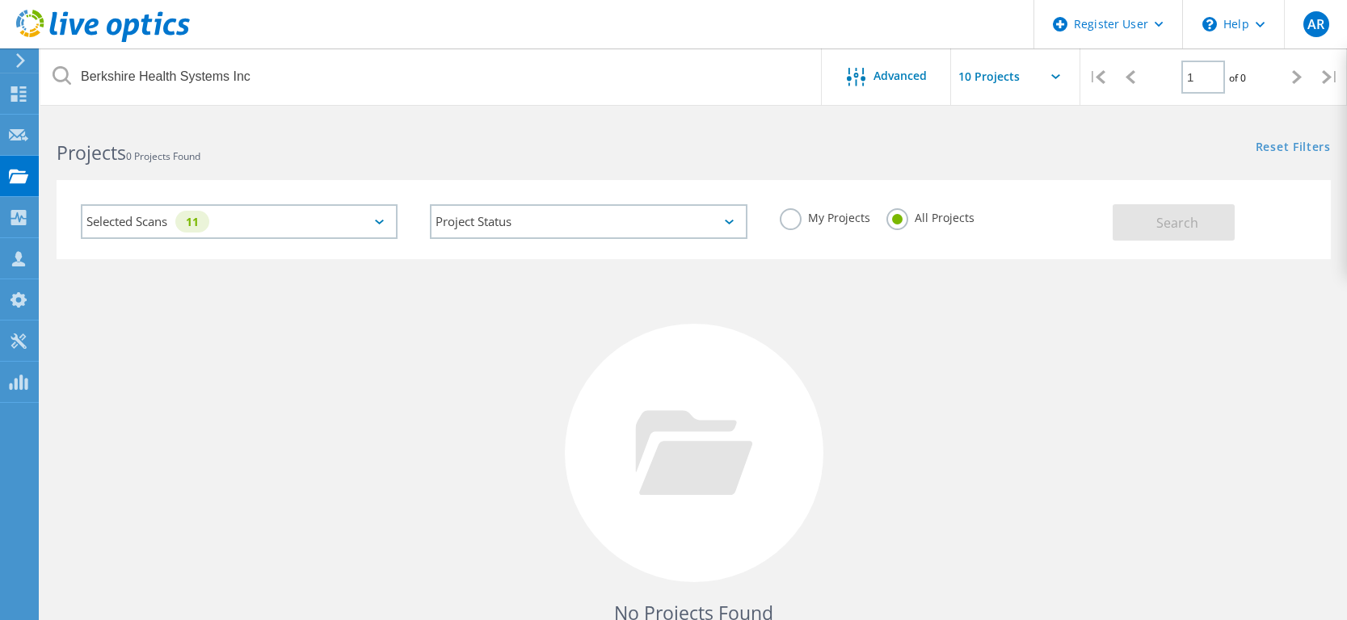
click at [380, 221] on icon at bounding box center [379, 222] width 9 height 5
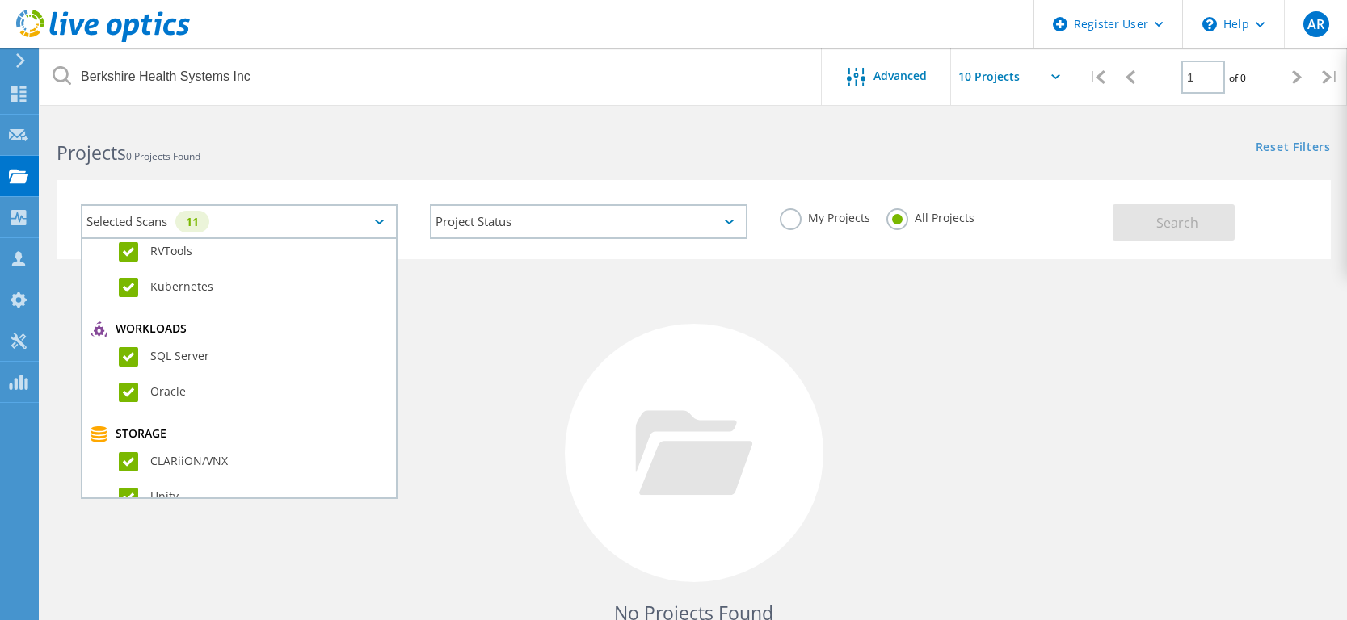
scroll to position [323, 0]
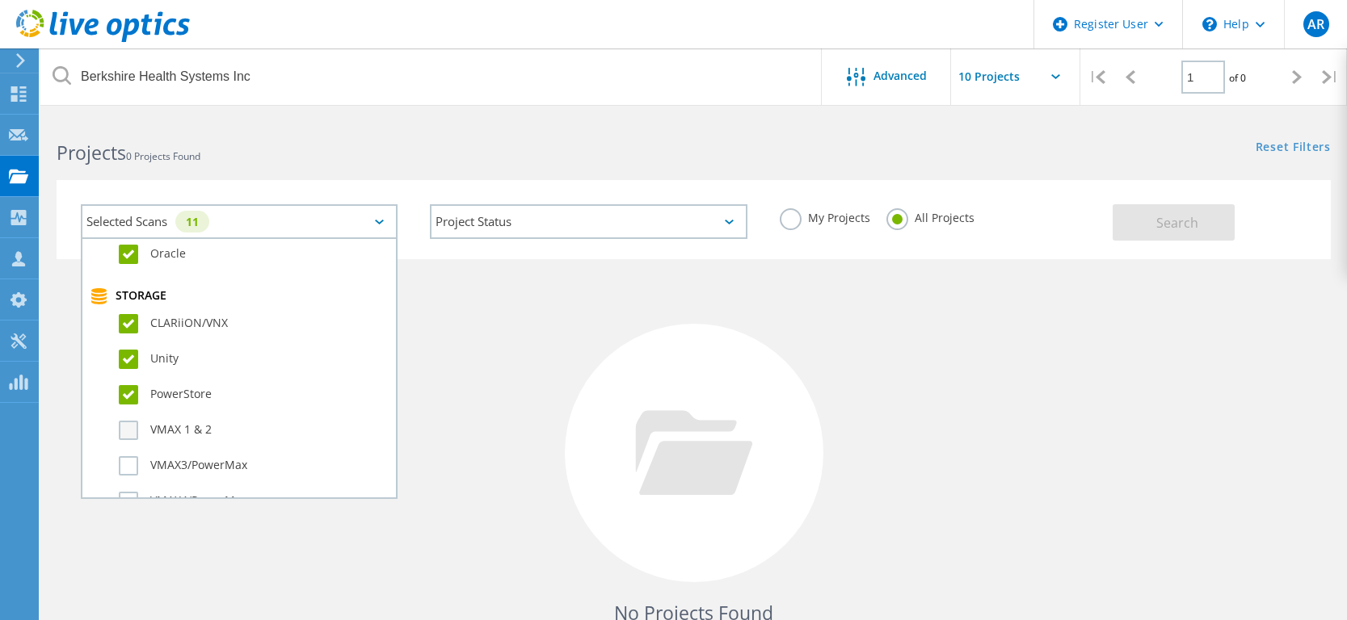
click at [135, 431] on label "VMAX 1 & 2" at bounding box center [253, 430] width 269 height 19
click at [0, 0] on input "VMAX 1 & 2" at bounding box center [0, 0] width 0 height 0
click at [131, 462] on label "VMAX3/PowerMax" at bounding box center [253, 465] width 269 height 19
click at [0, 0] on input "VMAX3/PowerMax" at bounding box center [0, 0] width 0 height 0
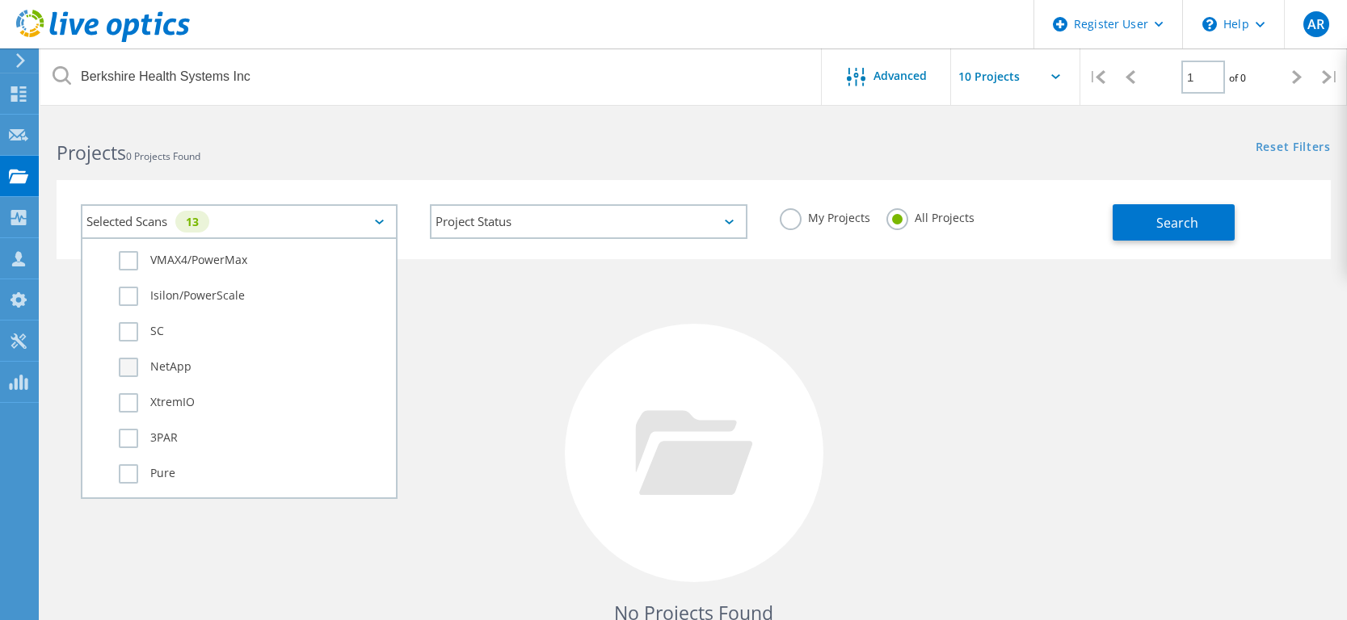
scroll to position [566, 0]
click at [129, 257] on label "VMAX4/PowerMax" at bounding box center [253, 259] width 269 height 19
click at [0, 0] on input "VMAX4/PowerMax" at bounding box center [0, 0] width 0 height 0
click at [132, 304] on label "Isilon/PowerScale" at bounding box center [253, 294] width 269 height 19
click at [0, 0] on input "Isilon/PowerScale" at bounding box center [0, 0] width 0 height 0
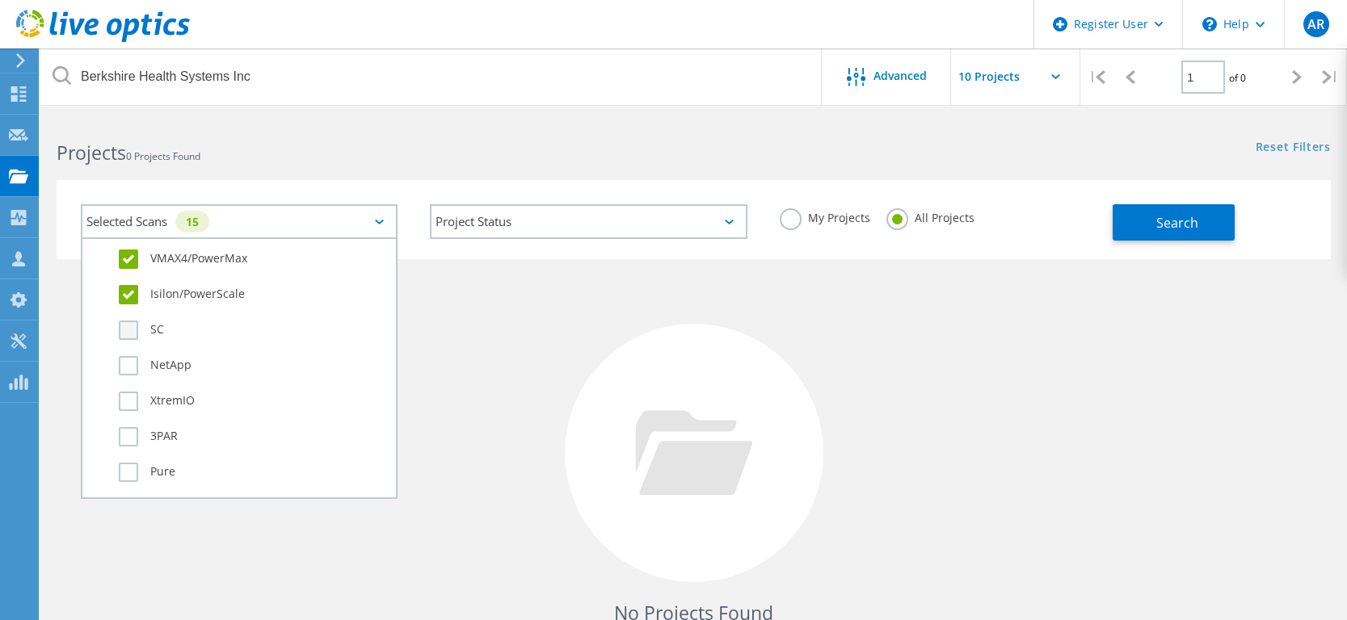
click at [132, 334] on label "SC" at bounding box center [253, 330] width 269 height 19
click at [0, 0] on input "SC" at bounding box center [0, 0] width 0 height 0
click at [131, 361] on label "NetApp" at bounding box center [253, 365] width 269 height 19
click at [0, 0] on input "NetApp" at bounding box center [0, 0] width 0 height 0
drag, startPoint x: 129, startPoint y: 397, endPoint x: 129, endPoint y: 425, distance: 28.3
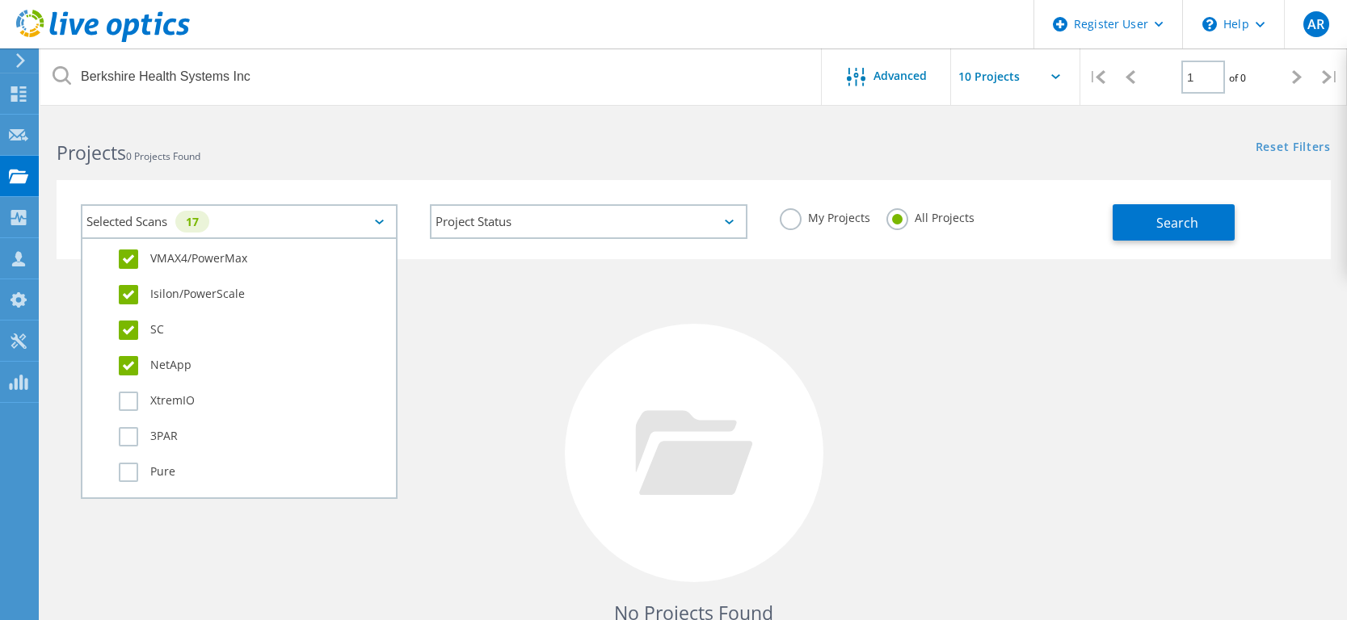
click at [129, 397] on label "XtremIO" at bounding box center [253, 401] width 269 height 19
click at [0, 0] on input "XtremIO" at bounding box center [0, 0] width 0 height 0
click at [129, 440] on label "3PAR" at bounding box center [253, 436] width 269 height 19
click at [0, 0] on input "3PAR" at bounding box center [0, 0] width 0 height 0
click at [131, 482] on div "Pure" at bounding box center [238, 477] width 297 height 36
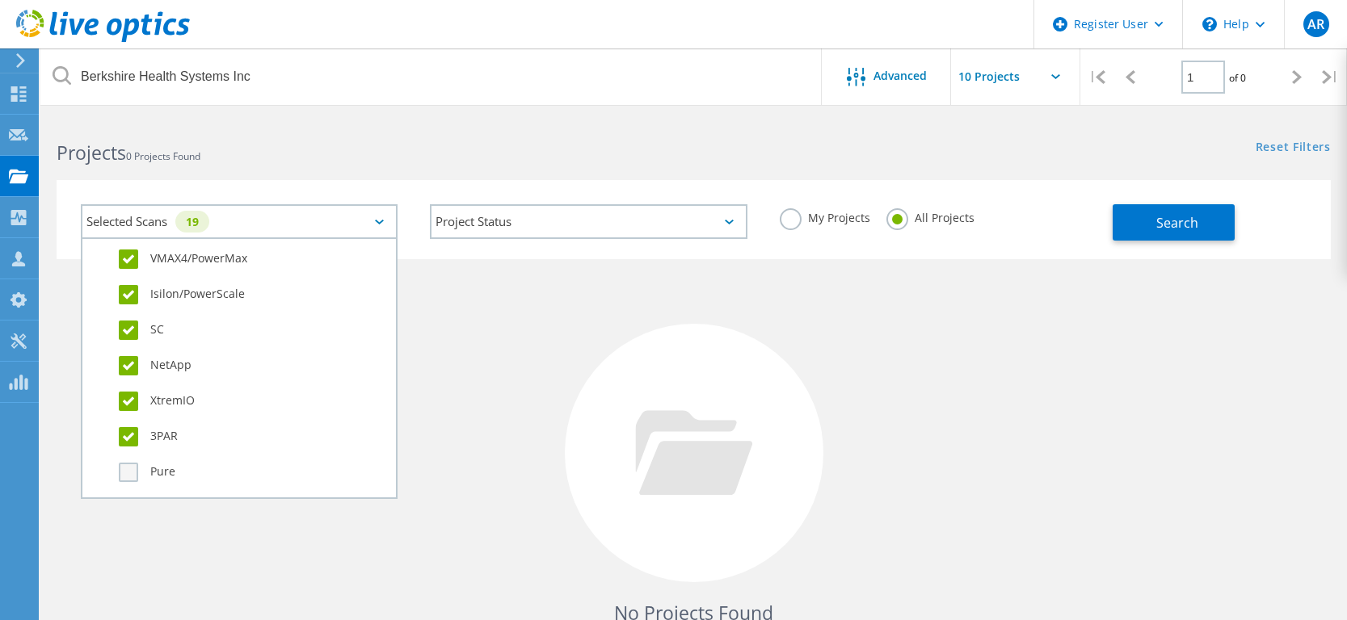
click at [134, 472] on label "Pure" at bounding box center [253, 472] width 269 height 19
click at [0, 0] on input "Pure" at bounding box center [0, 0] width 0 height 0
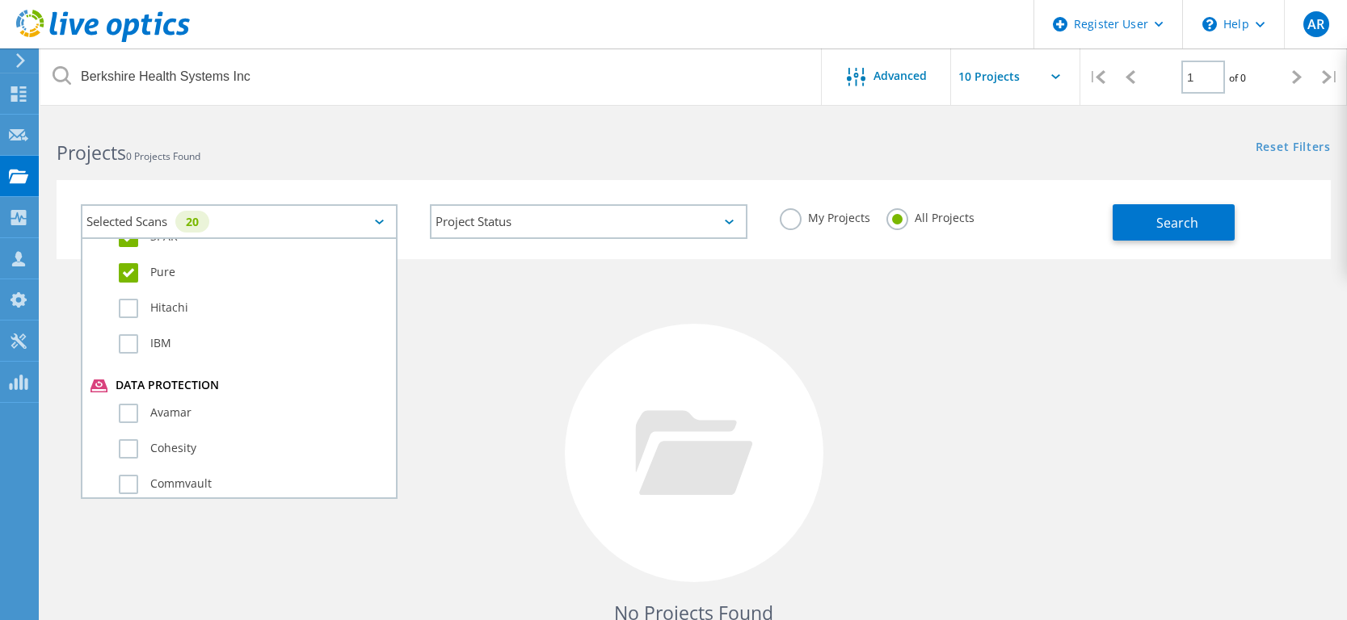
scroll to position [808, 0]
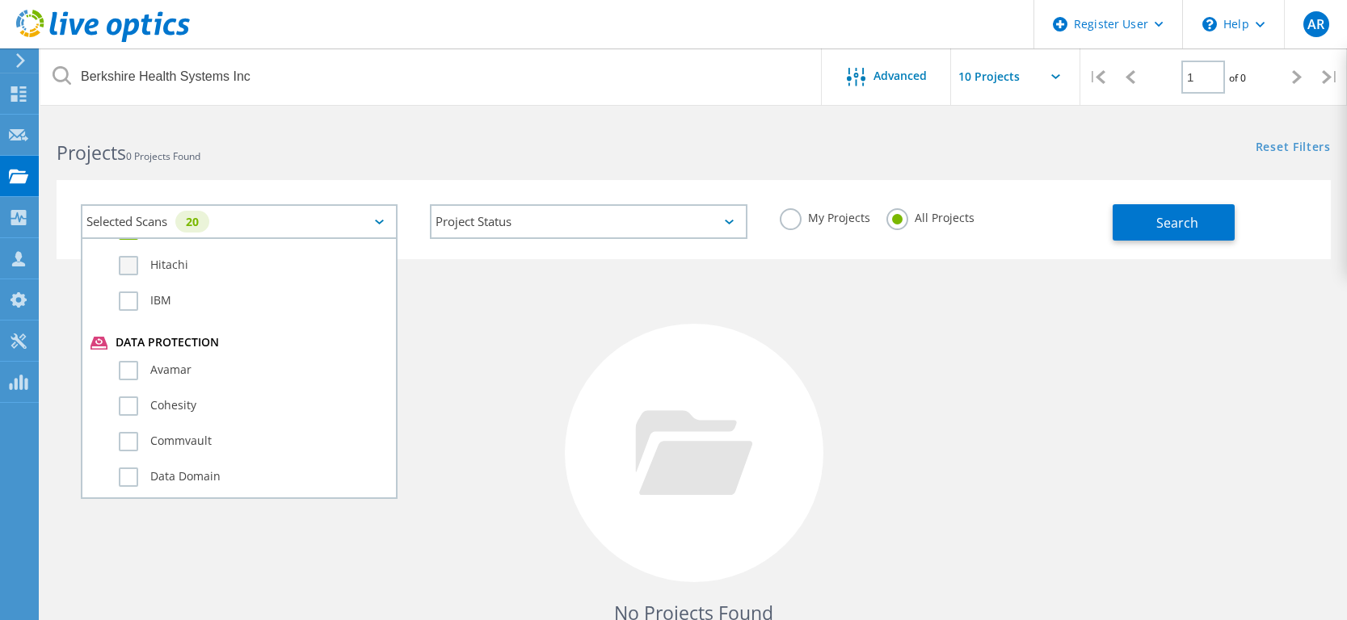
click at [131, 266] on label "Hitachi" at bounding box center [253, 265] width 269 height 19
click at [0, 0] on input "Hitachi" at bounding box center [0, 0] width 0 height 0
click at [132, 301] on label "IBM" at bounding box center [253, 301] width 269 height 19
click at [0, 0] on input "IBM" at bounding box center [0, 0] width 0 height 0
drag, startPoint x: 128, startPoint y: 370, endPoint x: 127, endPoint y: 383, distance: 13.0
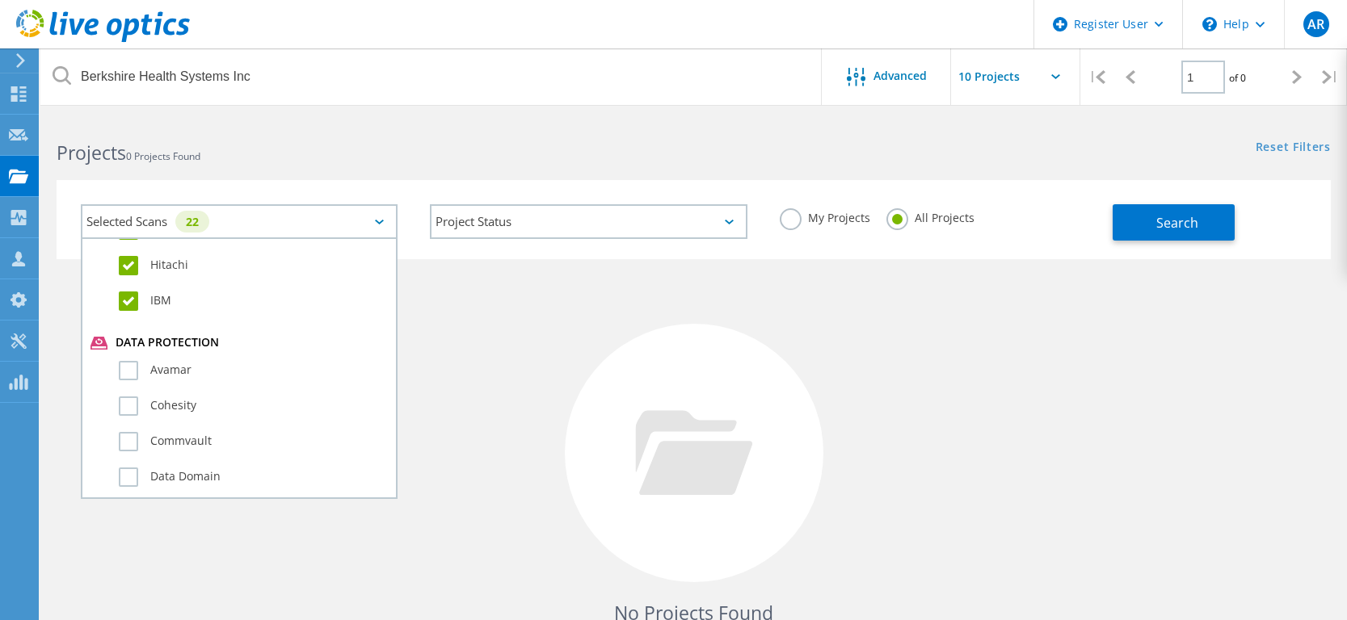
click at [128, 371] on label "Avamar" at bounding box center [253, 370] width 269 height 19
click at [0, 0] on input "Avamar" at bounding box center [0, 0] width 0 height 0
click at [130, 408] on label "Cohesity" at bounding box center [253, 406] width 269 height 19
click at [0, 0] on input "Cohesity" at bounding box center [0, 0] width 0 height 0
click at [130, 442] on label "Commvault" at bounding box center [253, 441] width 269 height 19
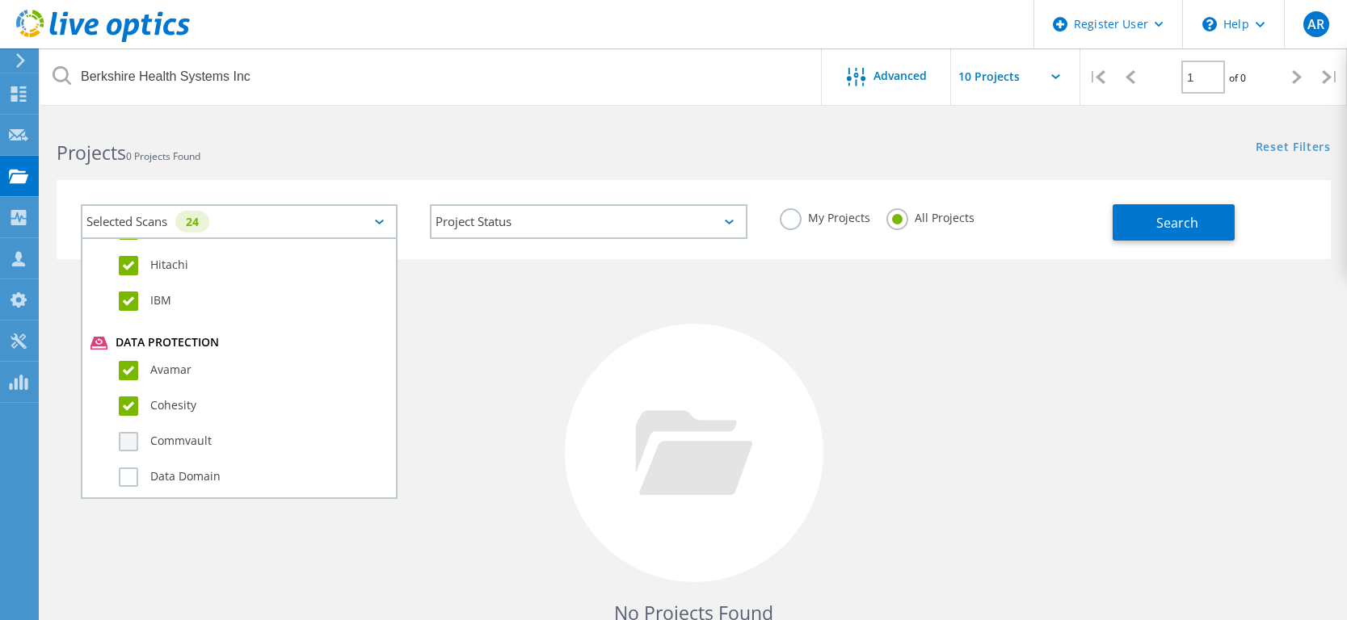
click at [0, 0] on input "Commvault" at bounding box center [0, 0] width 0 height 0
click at [130, 478] on label "Data Domain" at bounding box center [253, 477] width 269 height 19
click at [0, 0] on input "Data Domain" at bounding box center [0, 0] width 0 height 0
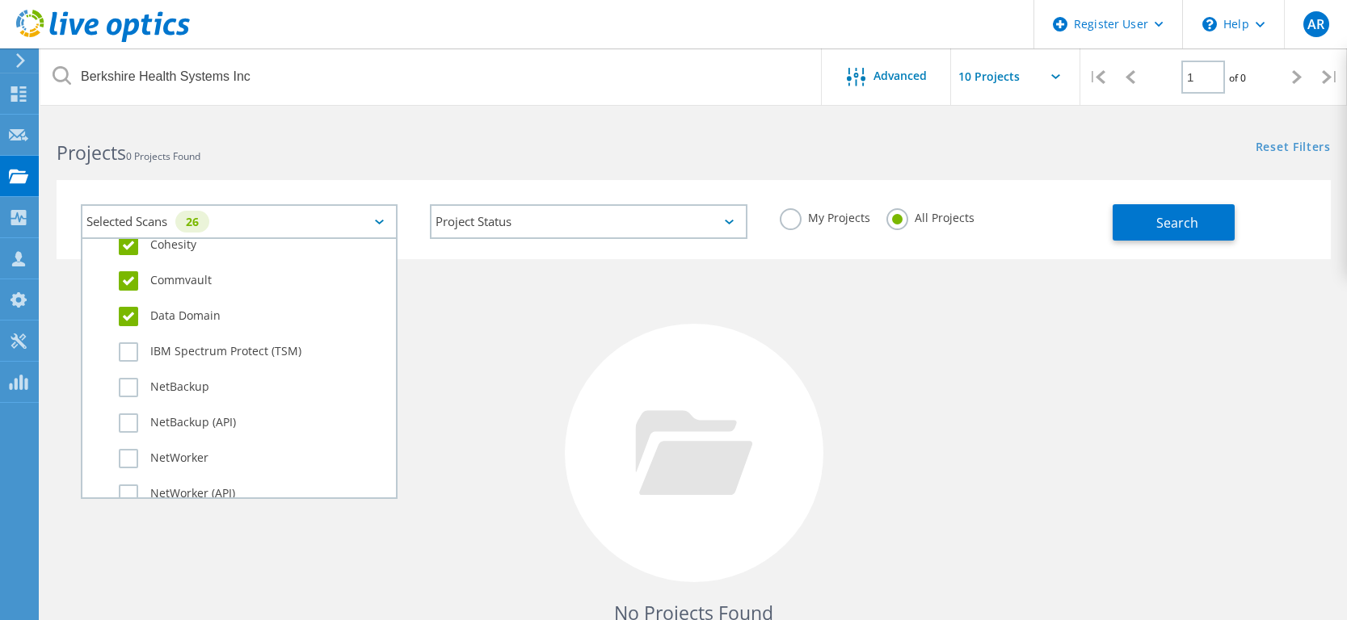
scroll to position [969, 0]
click at [131, 353] on label "IBM Spectrum Protect (TSM)" at bounding box center [253, 351] width 269 height 19
click at [0, 0] on input "IBM Spectrum Protect (TSM)" at bounding box center [0, 0] width 0 height 0
click at [132, 396] on label "NetBackup" at bounding box center [253, 386] width 269 height 19
click at [0, 0] on input "NetBackup" at bounding box center [0, 0] width 0 height 0
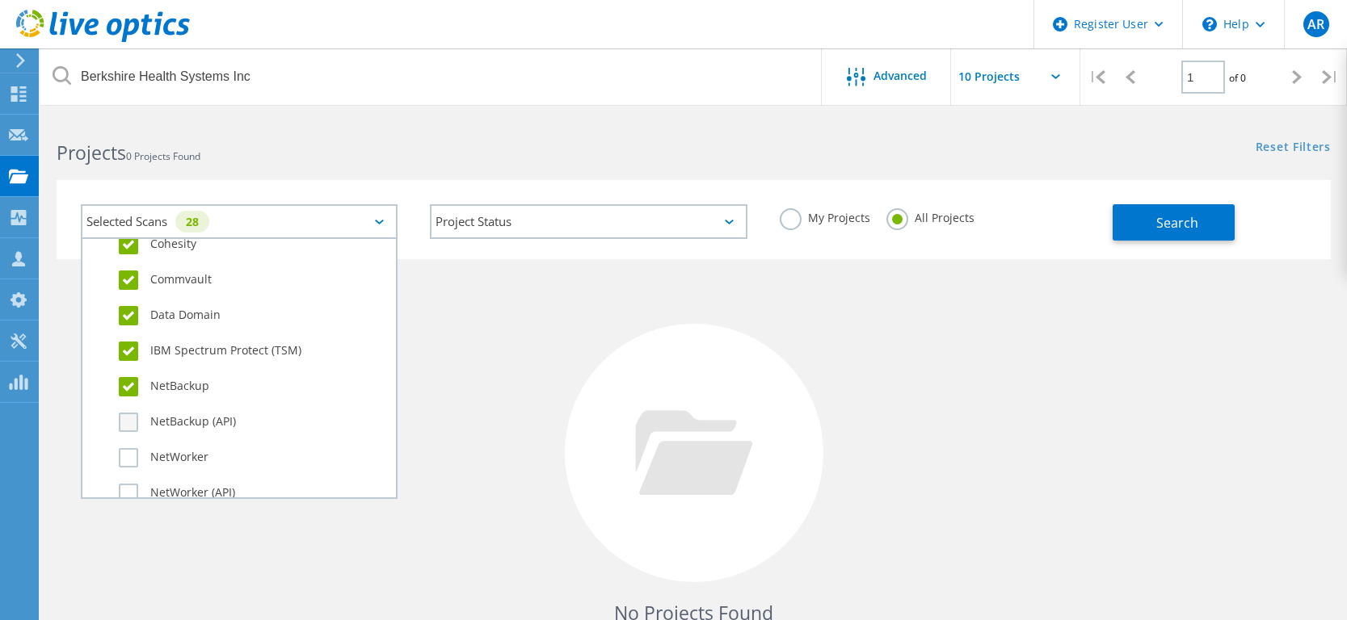
click at [130, 422] on label "NetBackup (API)" at bounding box center [253, 422] width 269 height 19
click at [0, 0] on input "NetBackup (API)" at bounding box center [0, 0] width 0 height 0
click at [128, 448] on div "NetWorker" at bounding box center [238, 462] width 297 height 36
click at [129, 459] on label "NetWorker" at bounding box center [253, 457] width 269 height 19
click at [0, 0] on input "NetWorker" at bounding box center [0, 0] width 0 height 0
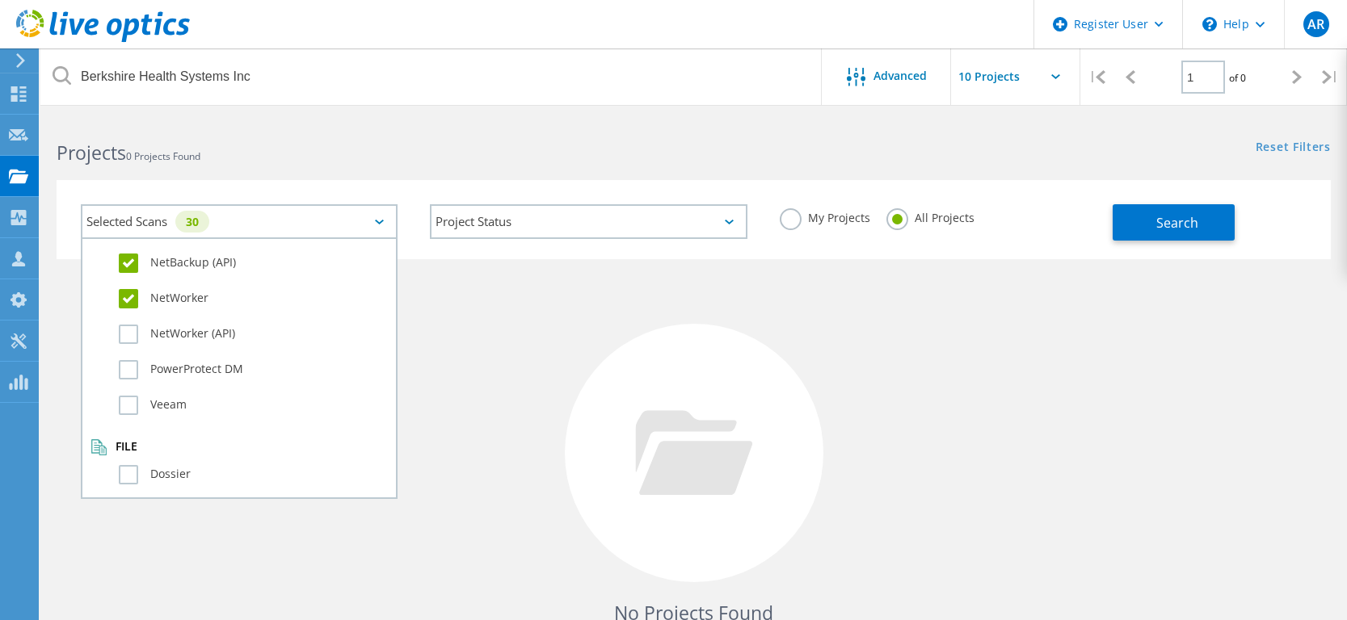
scroll to position [1136, 0]
click at [129, 337] on div "NetWorker (API)" at bounding box center [238, 331] width 297 height 36
click at [129, 330] on label "NetWorker (API)" at bounding box center [253, 326] width 269 height 19
click at [0, 0] on input "NetWorker (API)" at bounding box center [0, 0] width 0 height 0
click at [129, 366] on label "PowerProtect DM" at bounding box center [253, 362] width 269 height 19
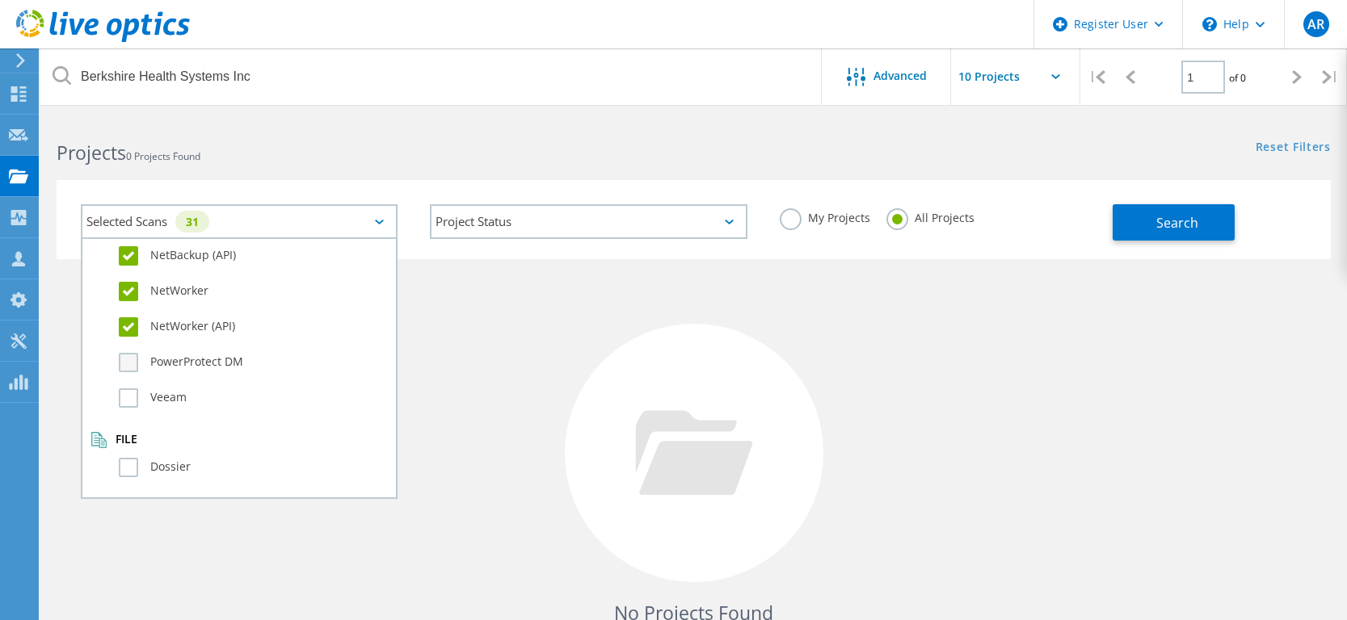
click at [0, 0] on input "PowerProtect DM" at bounding box center [0, 0] width 0 height 0
click at [131, 391] on label "Veeam" at bounding box center [253, 398] width 269 height 19
click at [0, 0] on input "Veeam" at bounding box center [0, 0] width 0 height 0
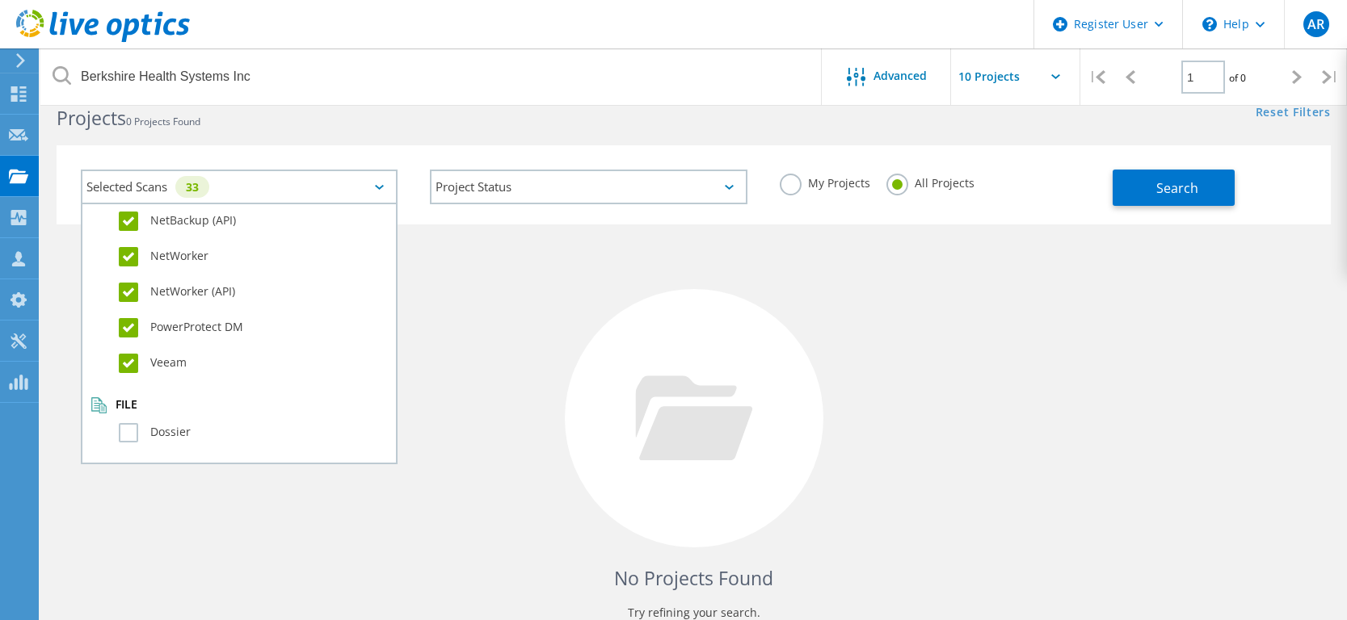
scroll to position [124, 0]
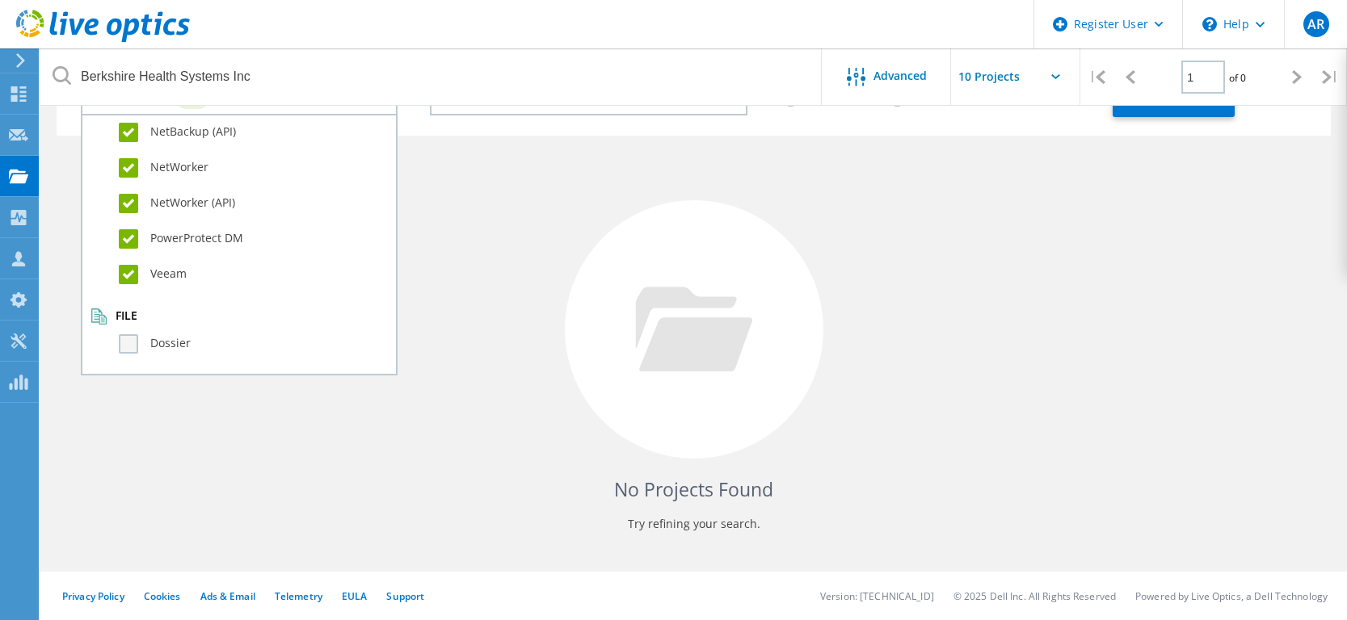
click at [132, 341] on label "Dossier" at bounding box center [253, 343] width 269 height 19
click at [0, 0] on input "Dossier" at bounding box center [0, 0] width 0 height 0
click at [503, 228] on div "No Projects Found Try refining your search." at bounding box center [694, 345] width 1274 height 418
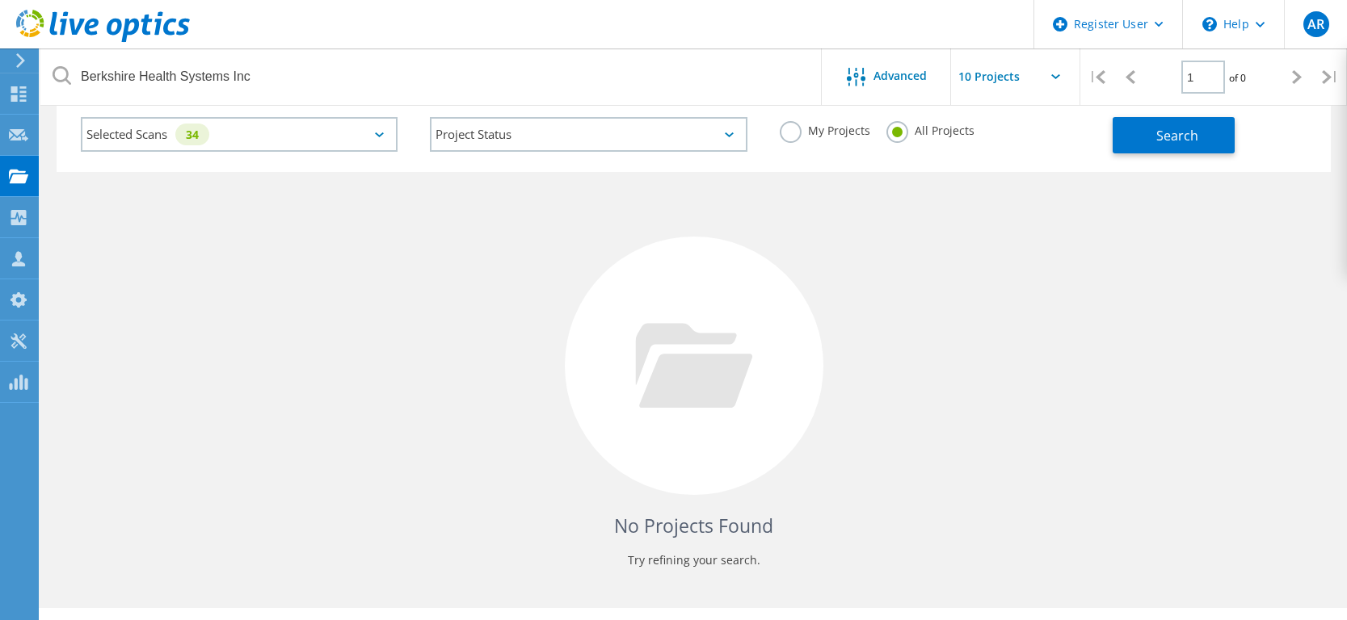
scroll to position [0, 0]
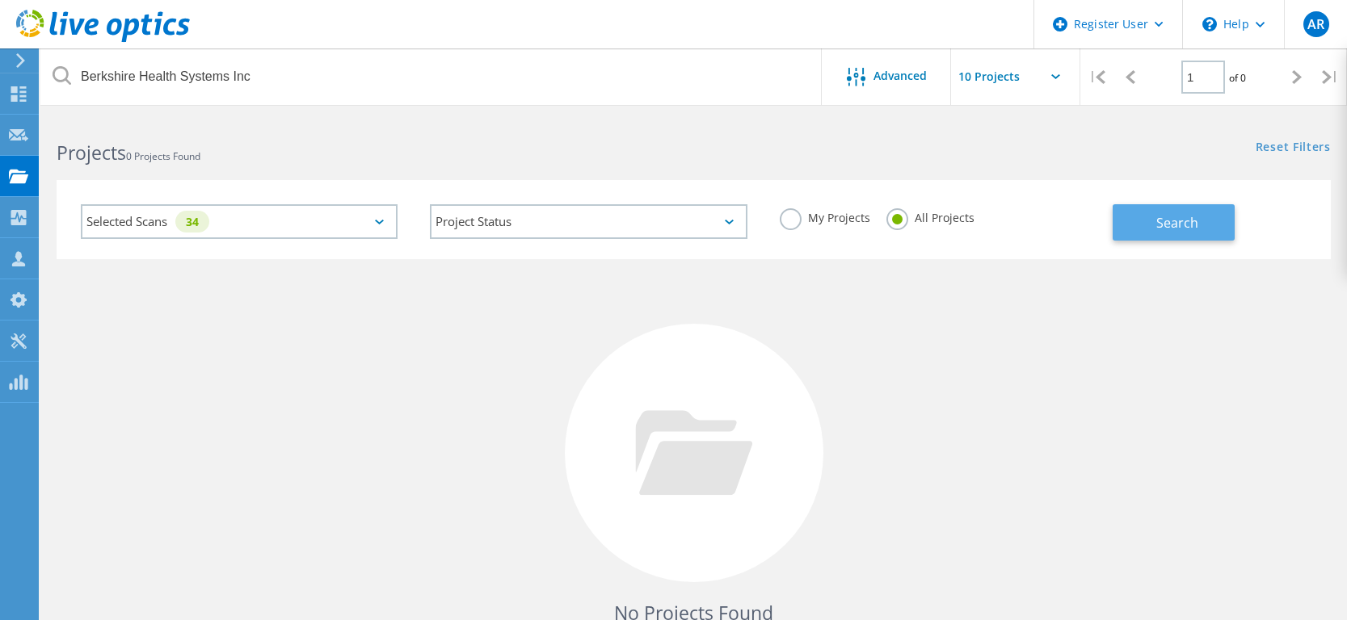
click at [1171, 219] on span "Search" at bounding box center [1177, 223] width 42 height 18
click at [1280, 146] on link "Reset Filters" at bounding box center [1292, 148] width 75 height 14
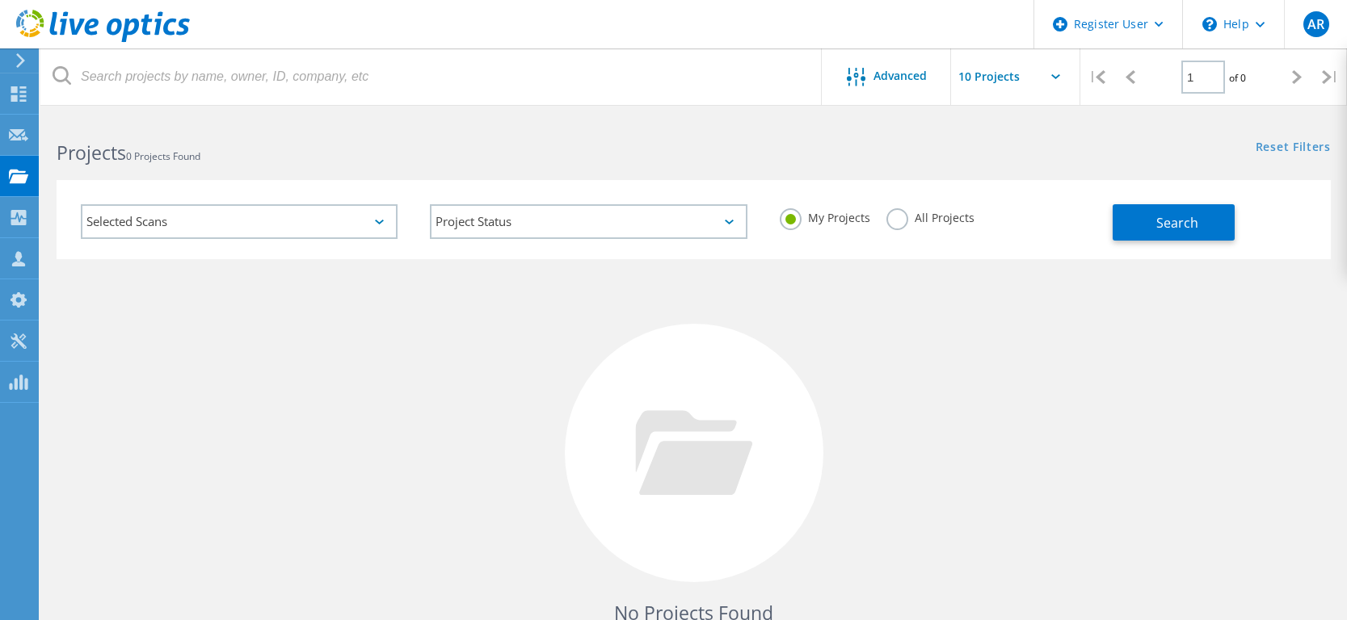
drag, startPoint x: 896, startPoint y: 212, endPoint x: 904, endPoint y: 215, distance: 8.4
click at [897, 212] on label "All Projects" at bounding box center [930, 215] width 88 height 15
click at [0, 0] on input "All Projects" at bounding box center [0, 0] width 0 height 0
click at [1173, 227] on span "Search" at bounding box center [1177, 223] width 42 height 18
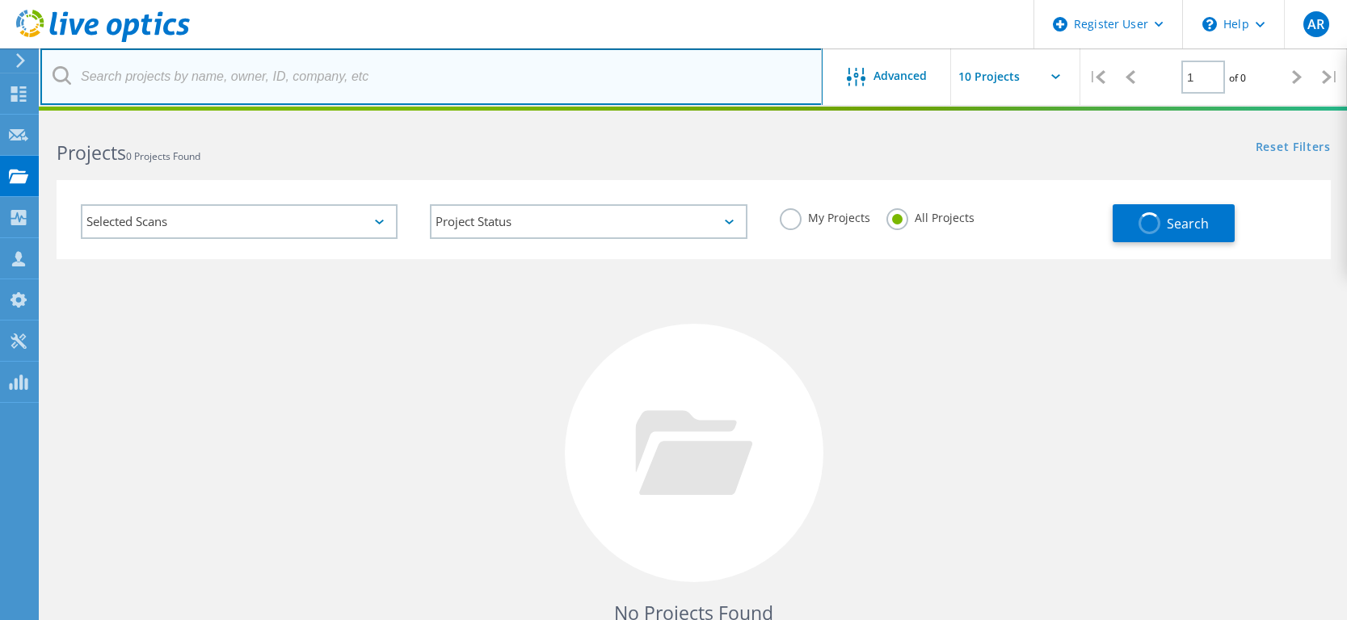
click at [116, 88] on input "text" at bounding box center [431, 76] width 782 height 57
paste input "Berkshire Health Systems Inc"
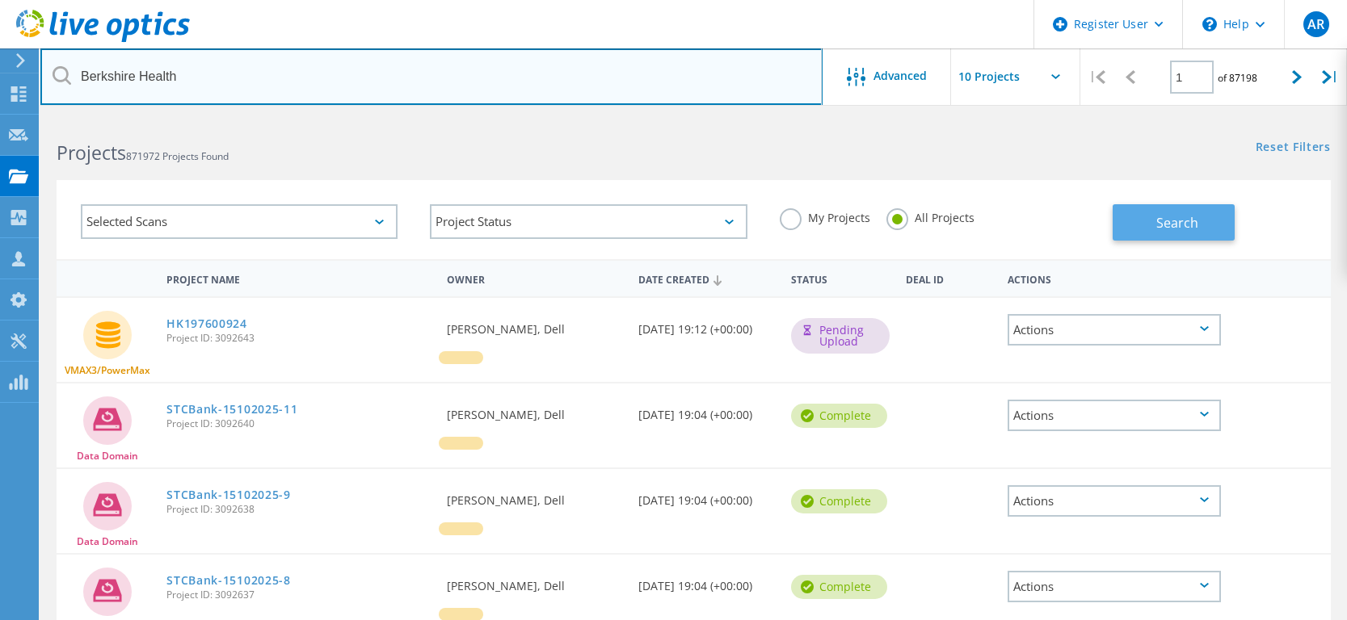
type input "Berkshire Health"
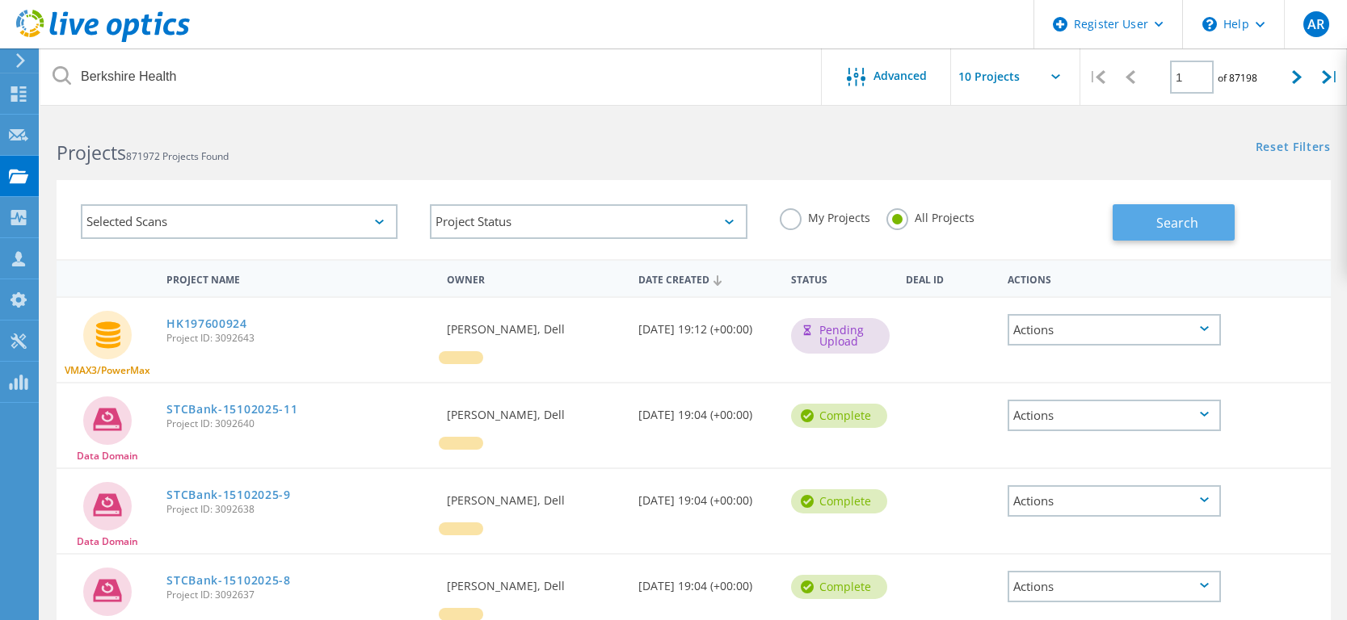
click at [1182, 223] on span "Search" at bounding box center [1177, 223] width 42 height 18
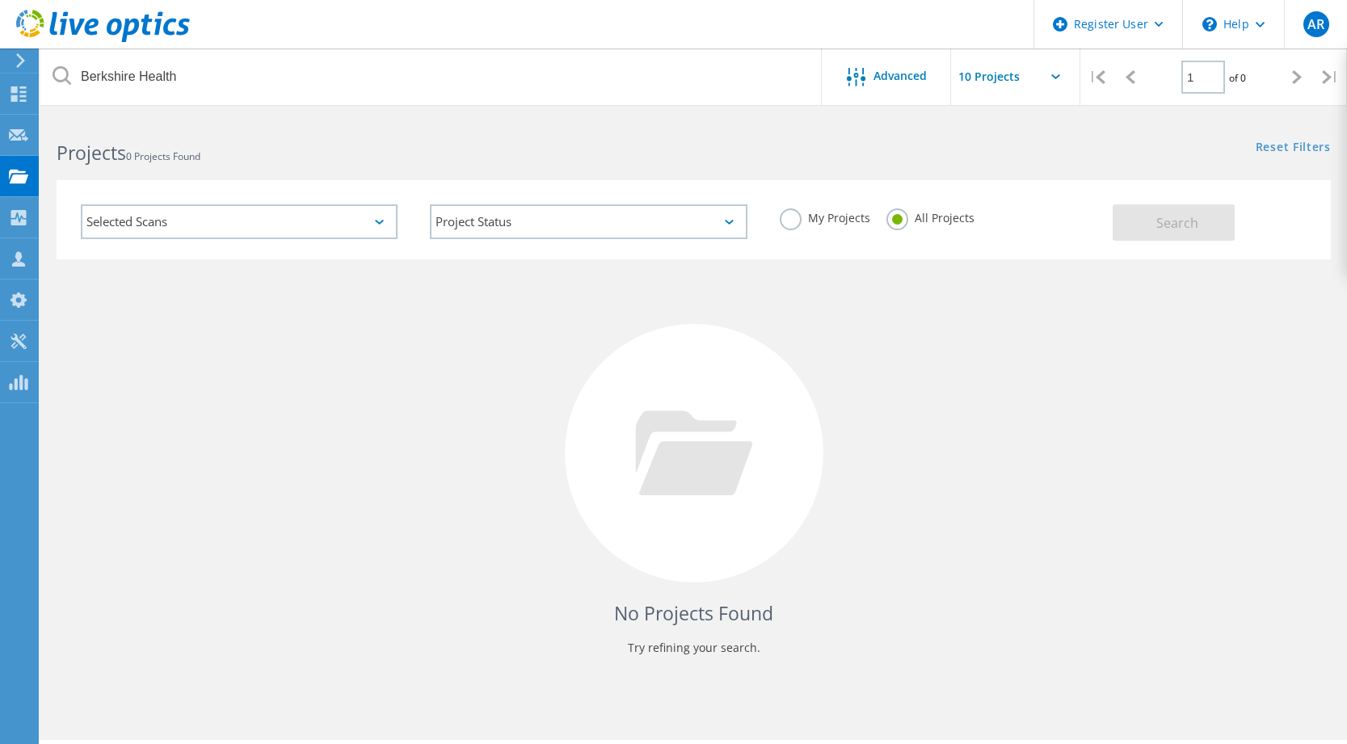
click at [21, 58] on use at bounding box center [20, 60] width 9 height 15
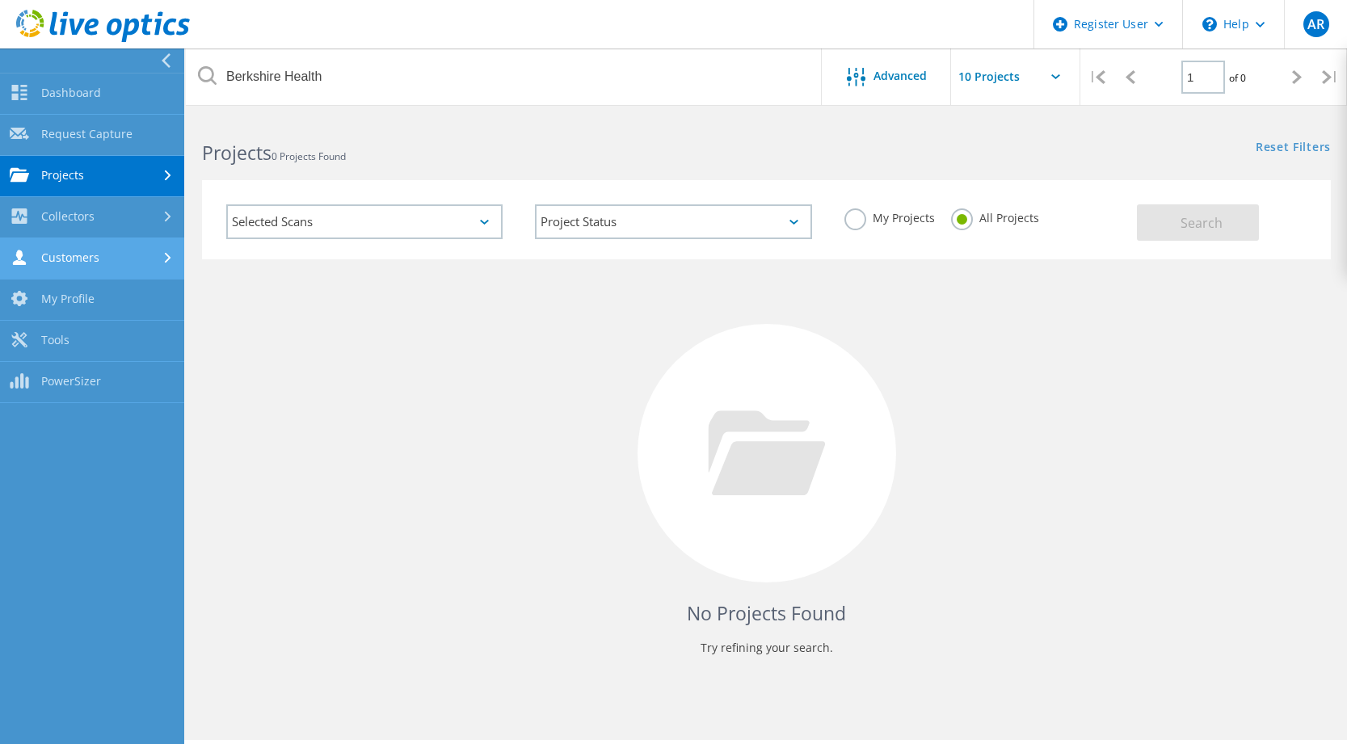
click at [94, 250] on link "Customers" at bounding box center [92, 258] width 184 height 41
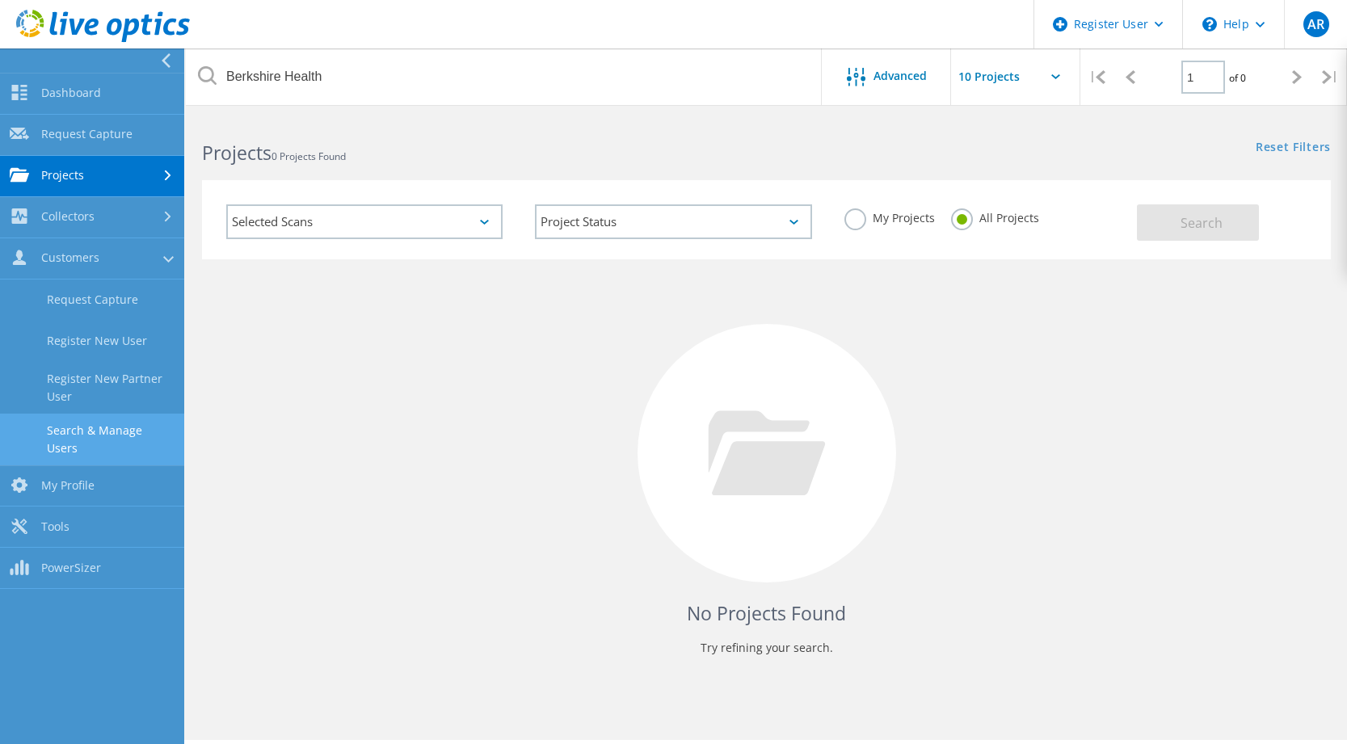
click at [119, 435] on link "Search & Manage Users" at bounding box center [92, 440] width 184 height 52
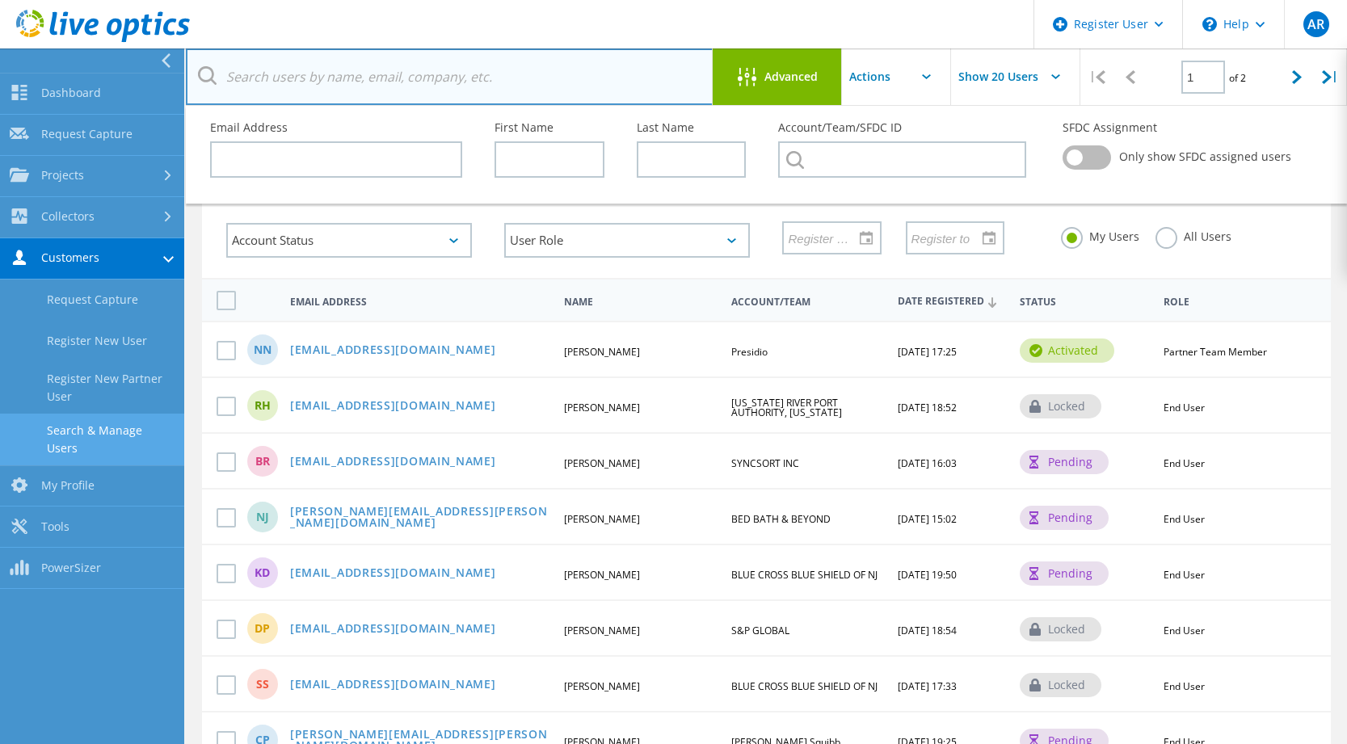
click at [254, 84] on input "text" at bounding box center [450, 76] width 528 height 57
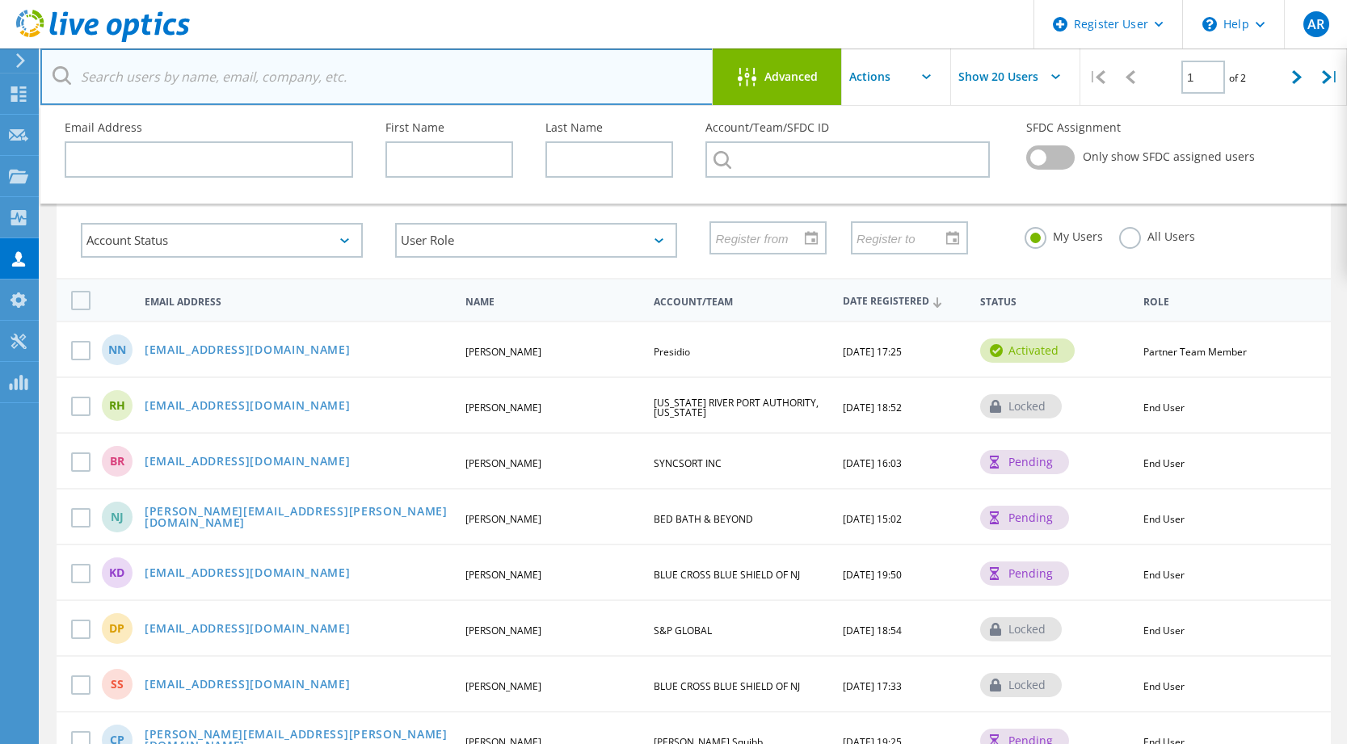
paste input "Berkshire Health Systems Inc"
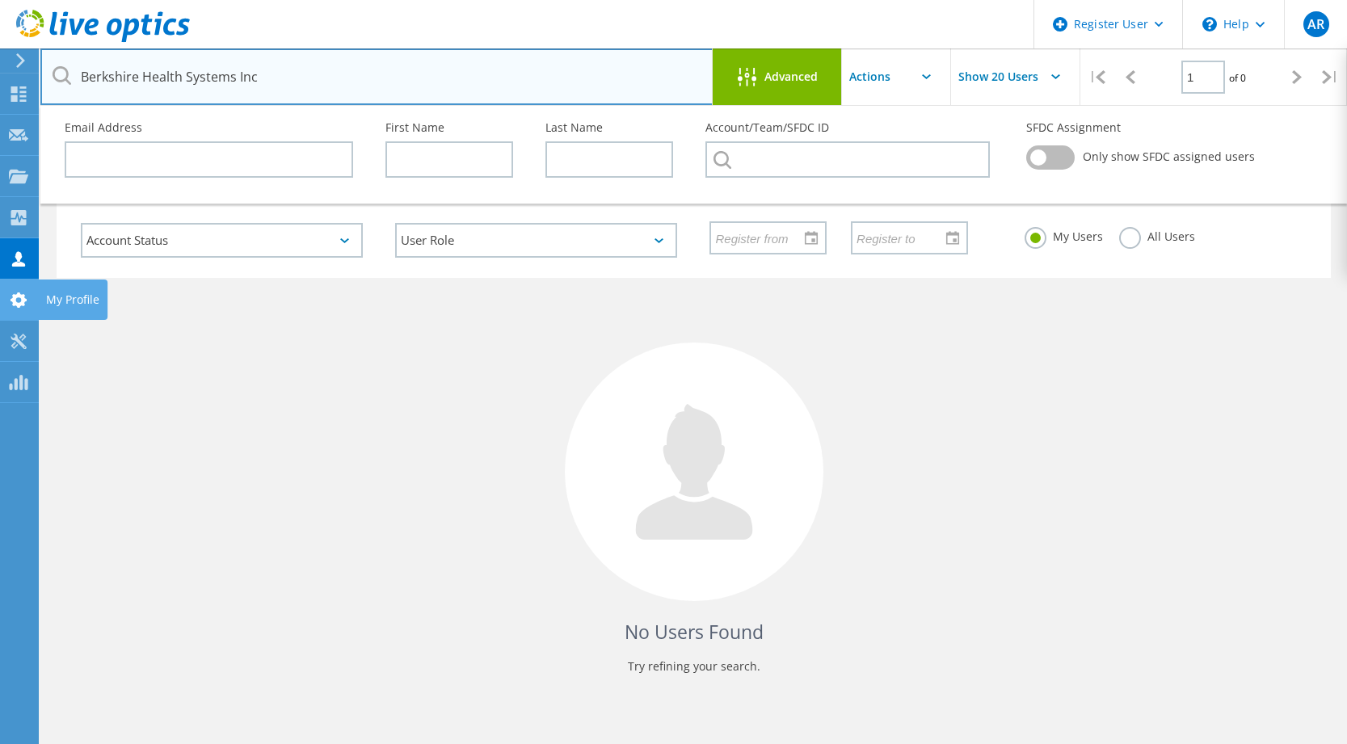
type input "Berkshire Health Systems Inc"
